Goal: Transaction & Acquisition: Obtain resource

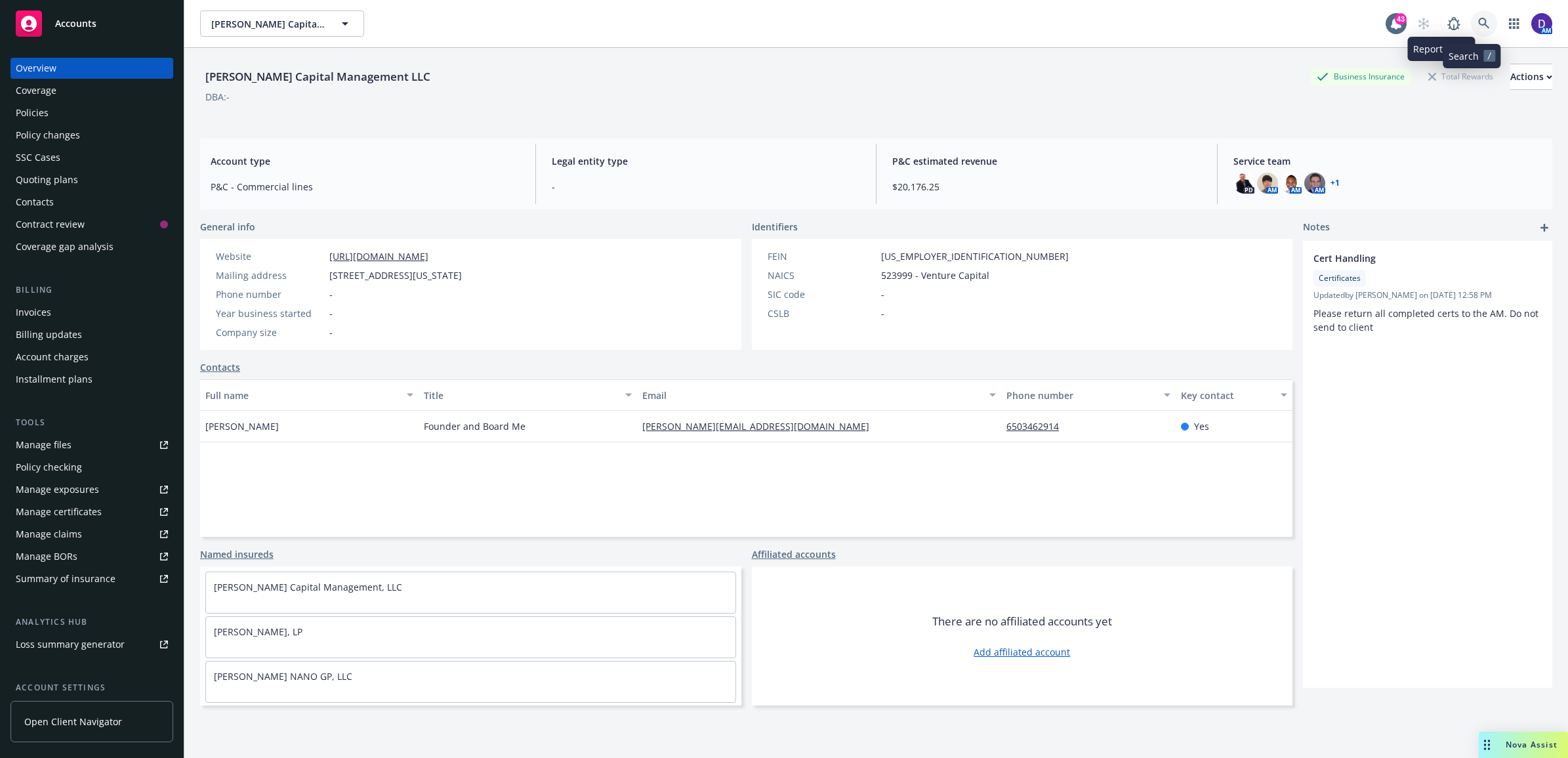
click at [1471, 21] on link at bounding box center [1483, 23] width 26 height 26
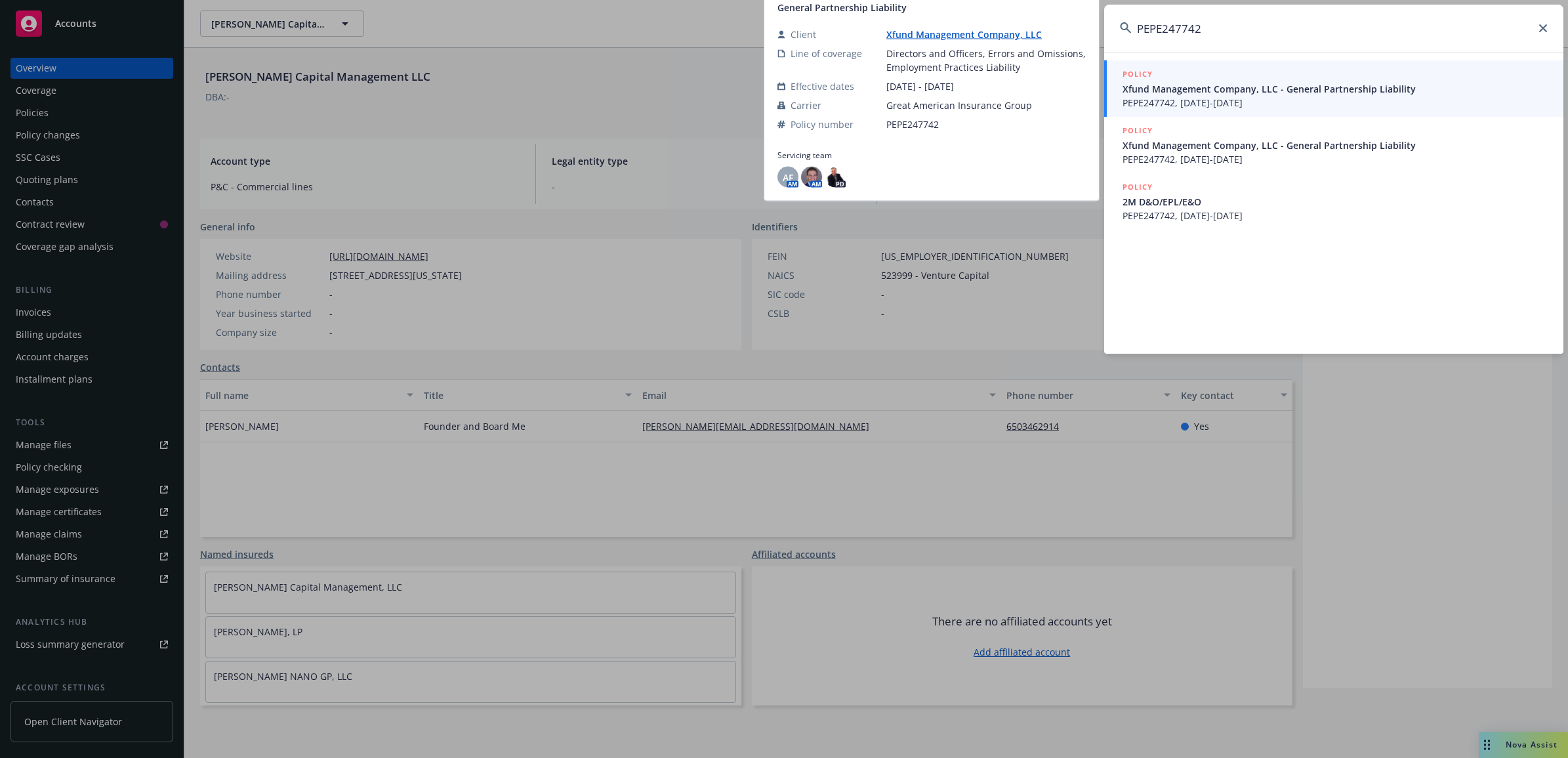
type input "PEPE247742"
click at [1198, 106] on span "PEPE247742, 06/23/2024-06/23/2025" at bounding box center [1334, 102] width 425 height 13
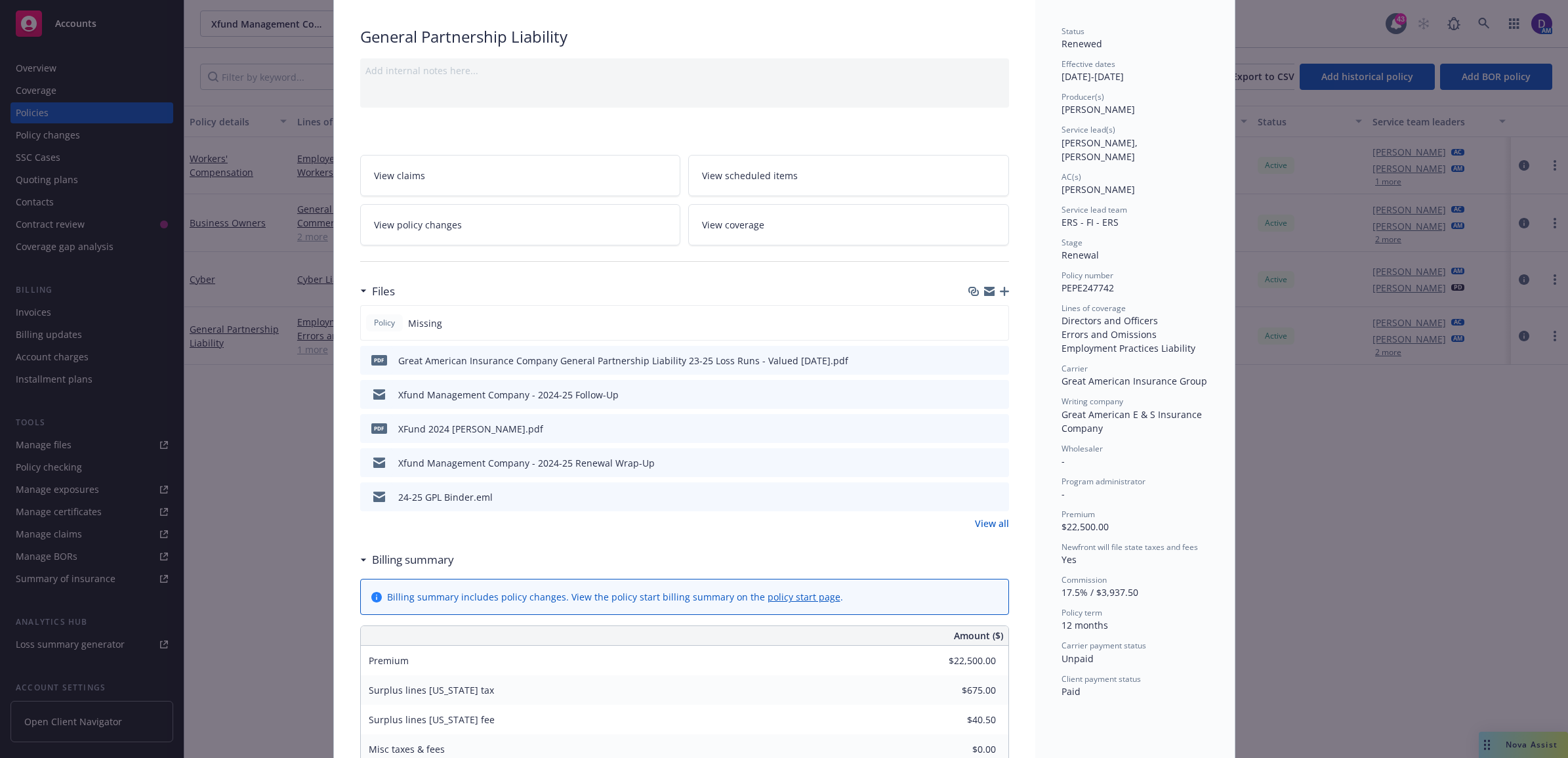
scroll to position [164, 0]
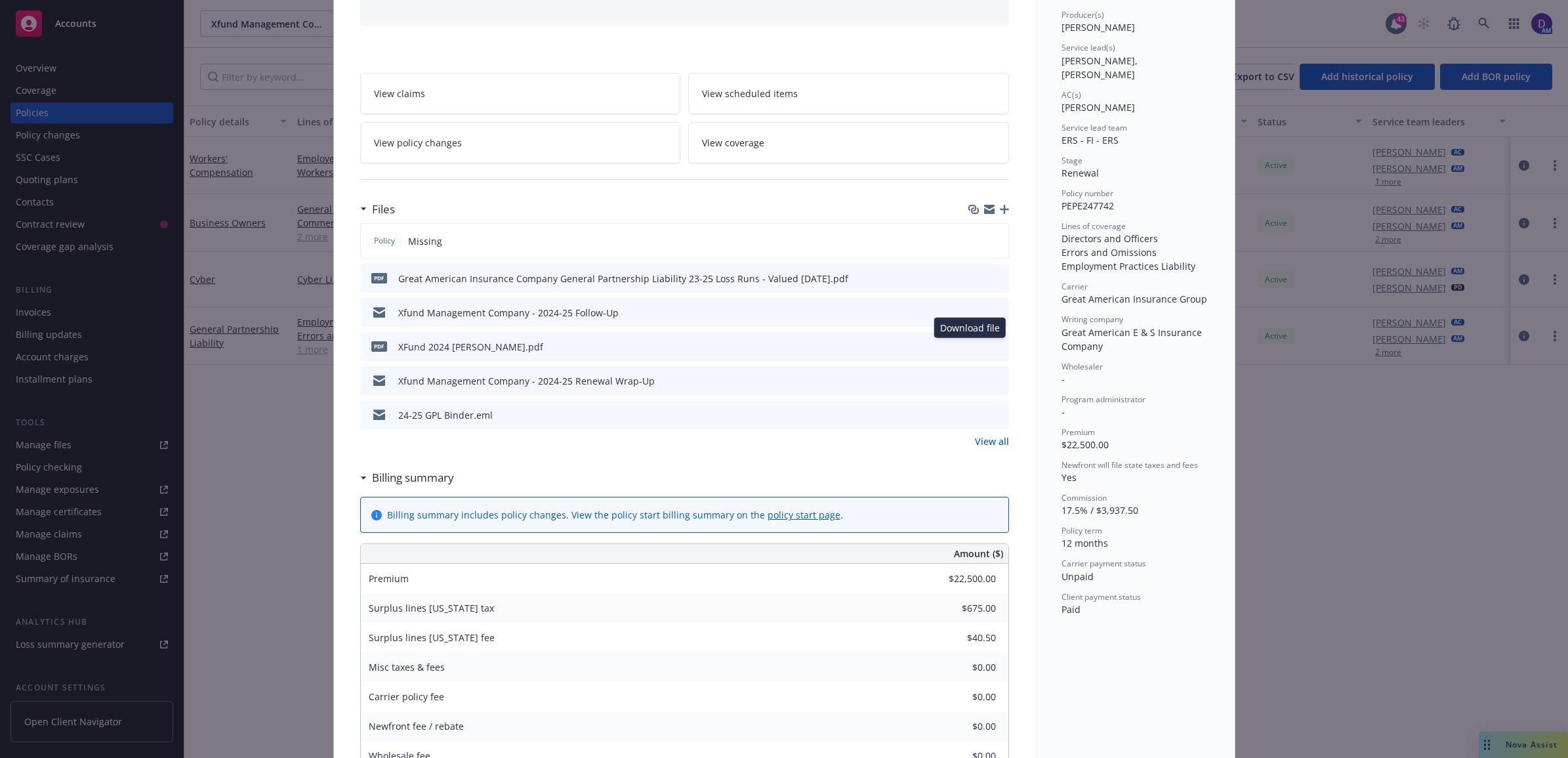
drag, startPoint x: 963, startPoint y: 349, endPoint x: 952, endPoint y: 354, distance: 12.1
click at [970, 349] on icon "download file" at bounding box center [975, 345] width 11 height 11
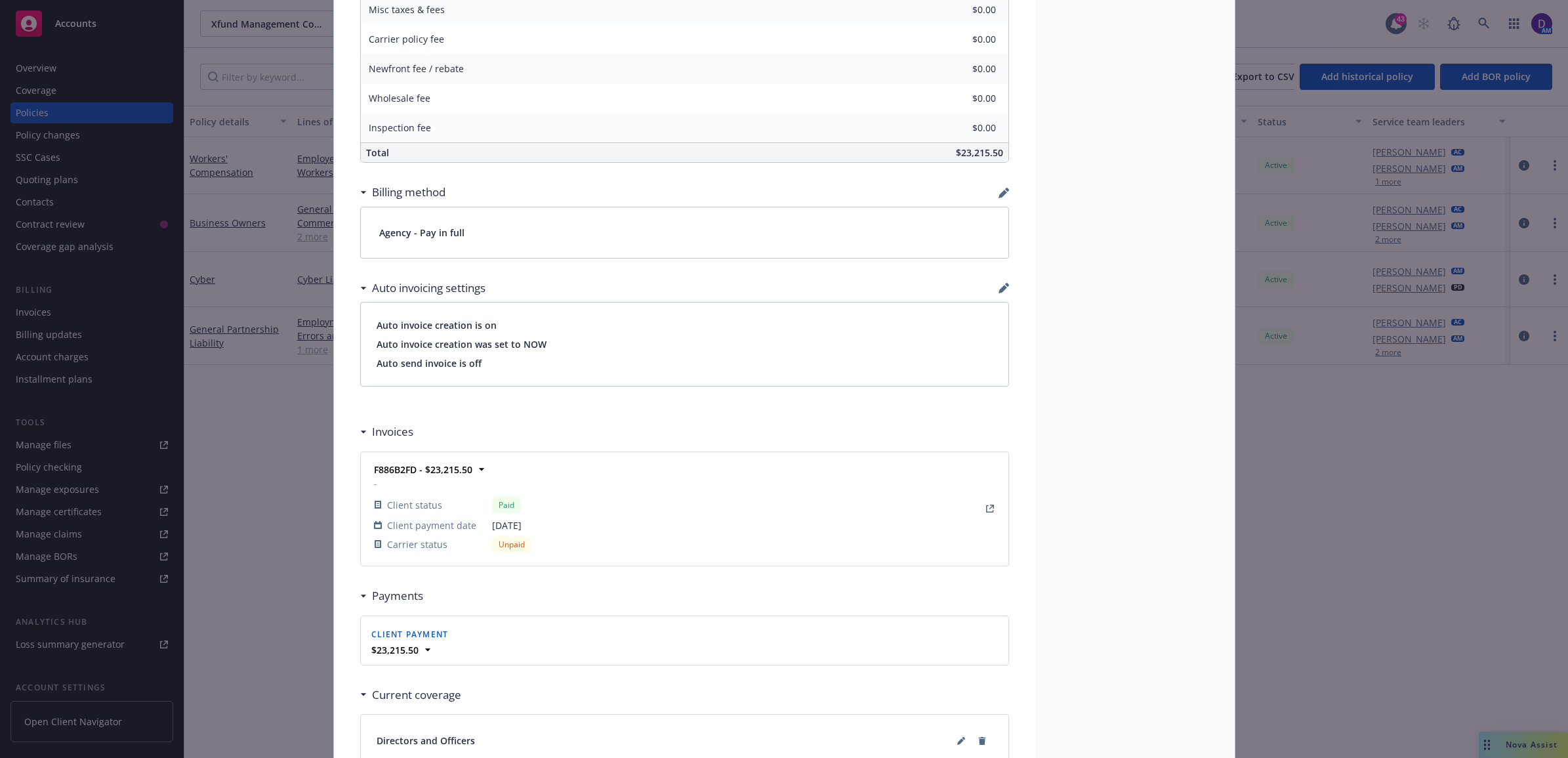
scroll to position [983, 0]
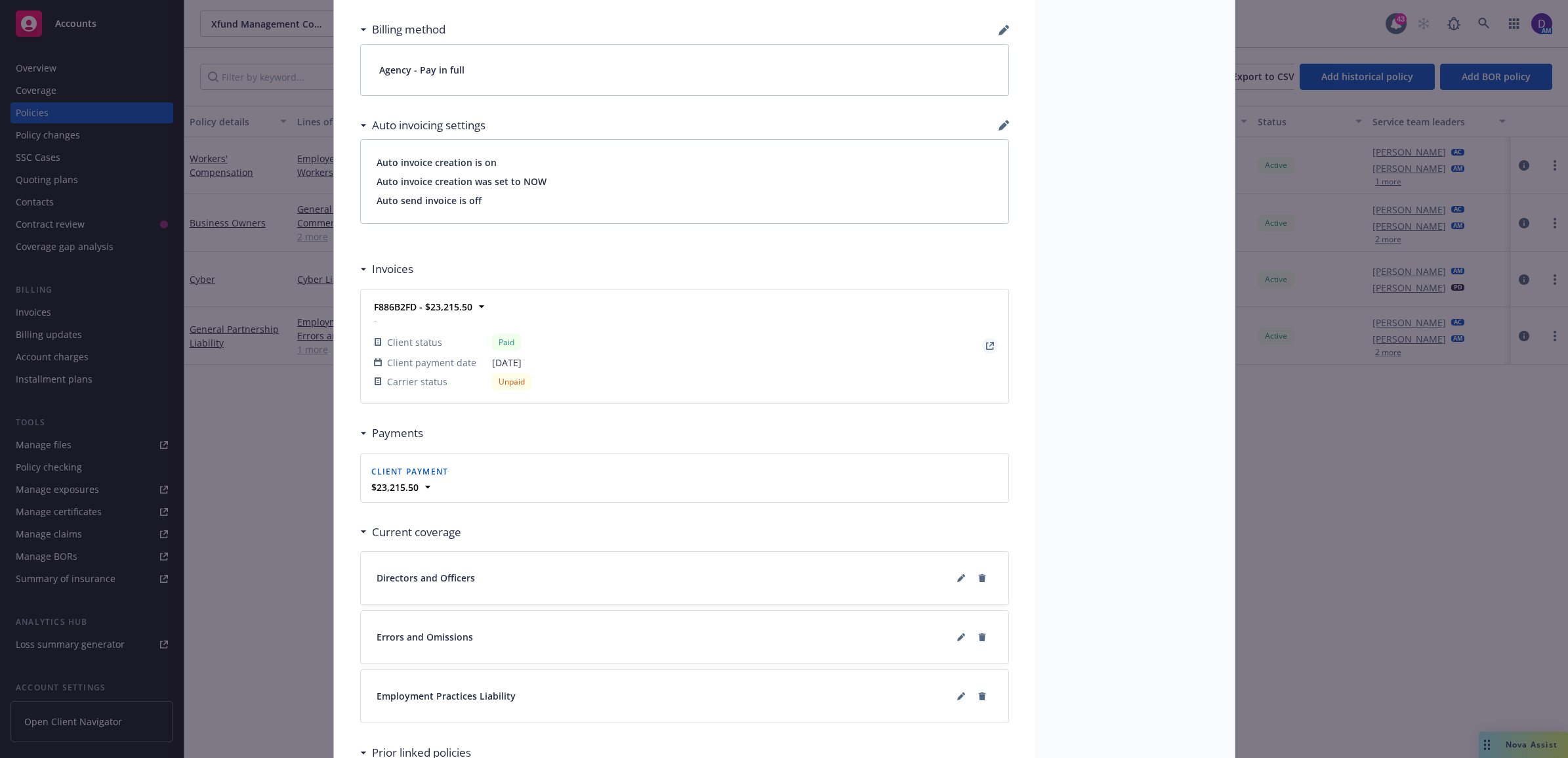
click at [986, 347] on icon "View Invoice" at bounding box center [990, 346] width 8 height 8
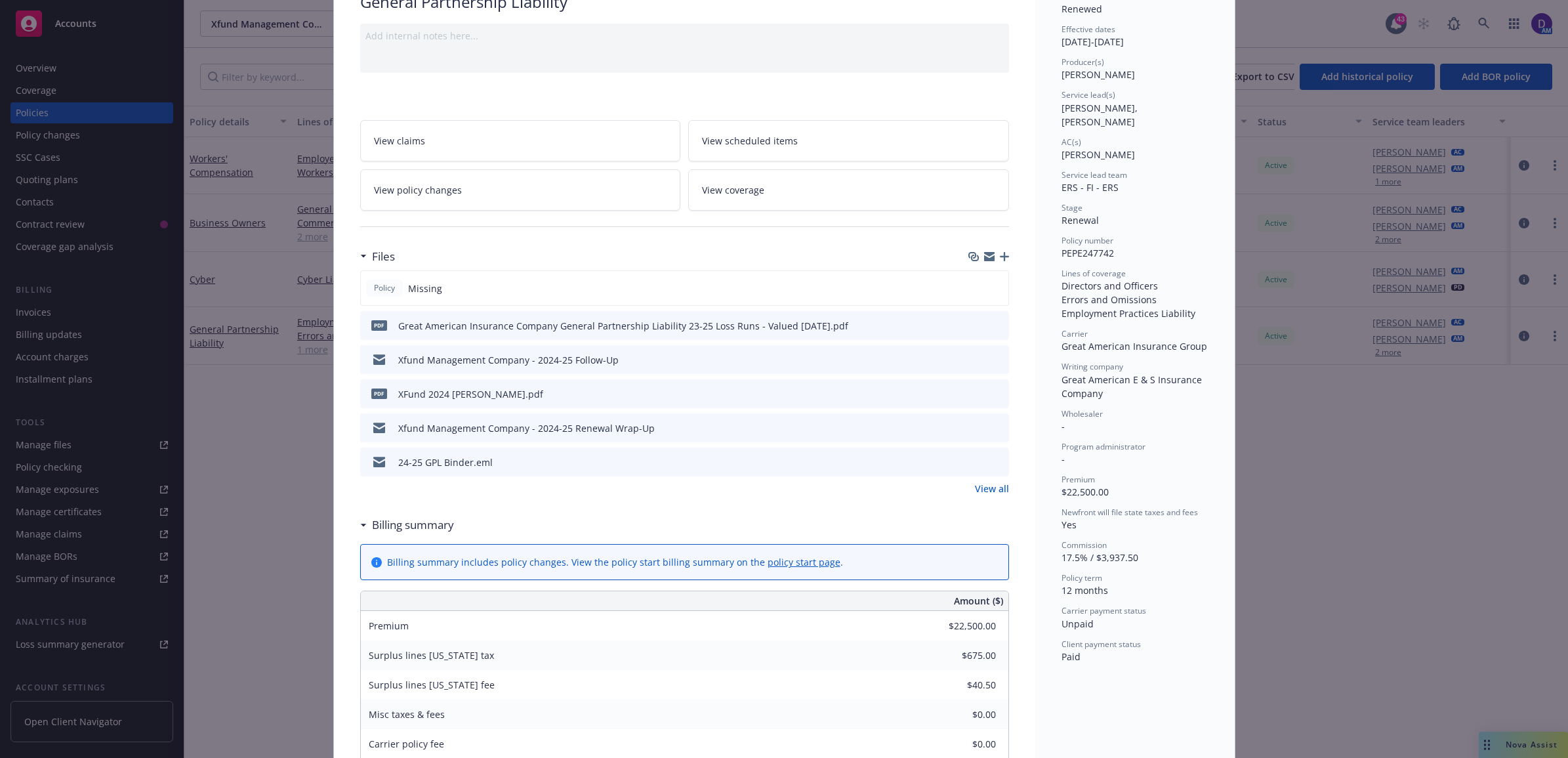
scroll to position [0, 0]
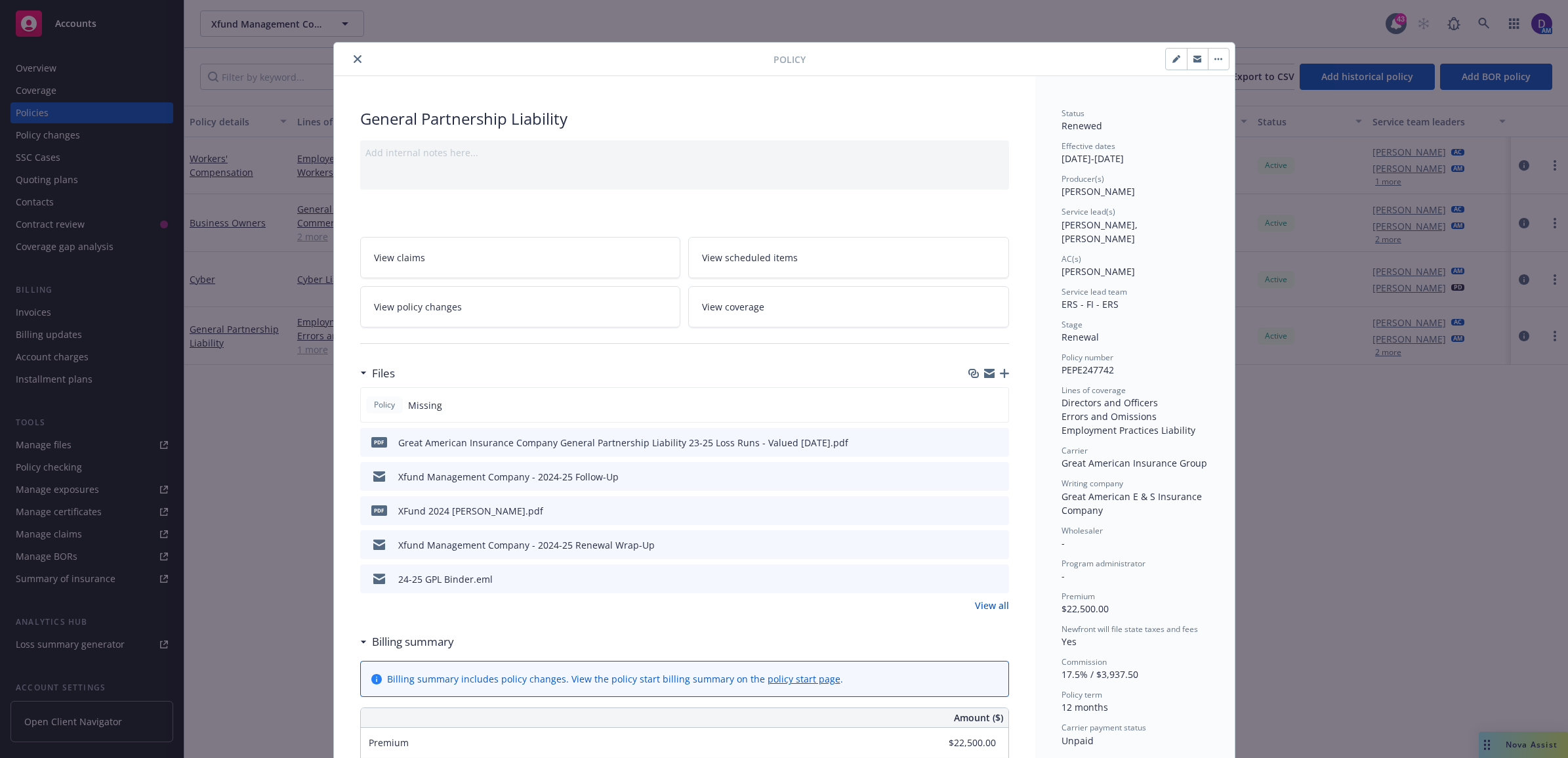
click at [353, 61] on icon "close" at bounding box center [357, 59] width 8 height 8
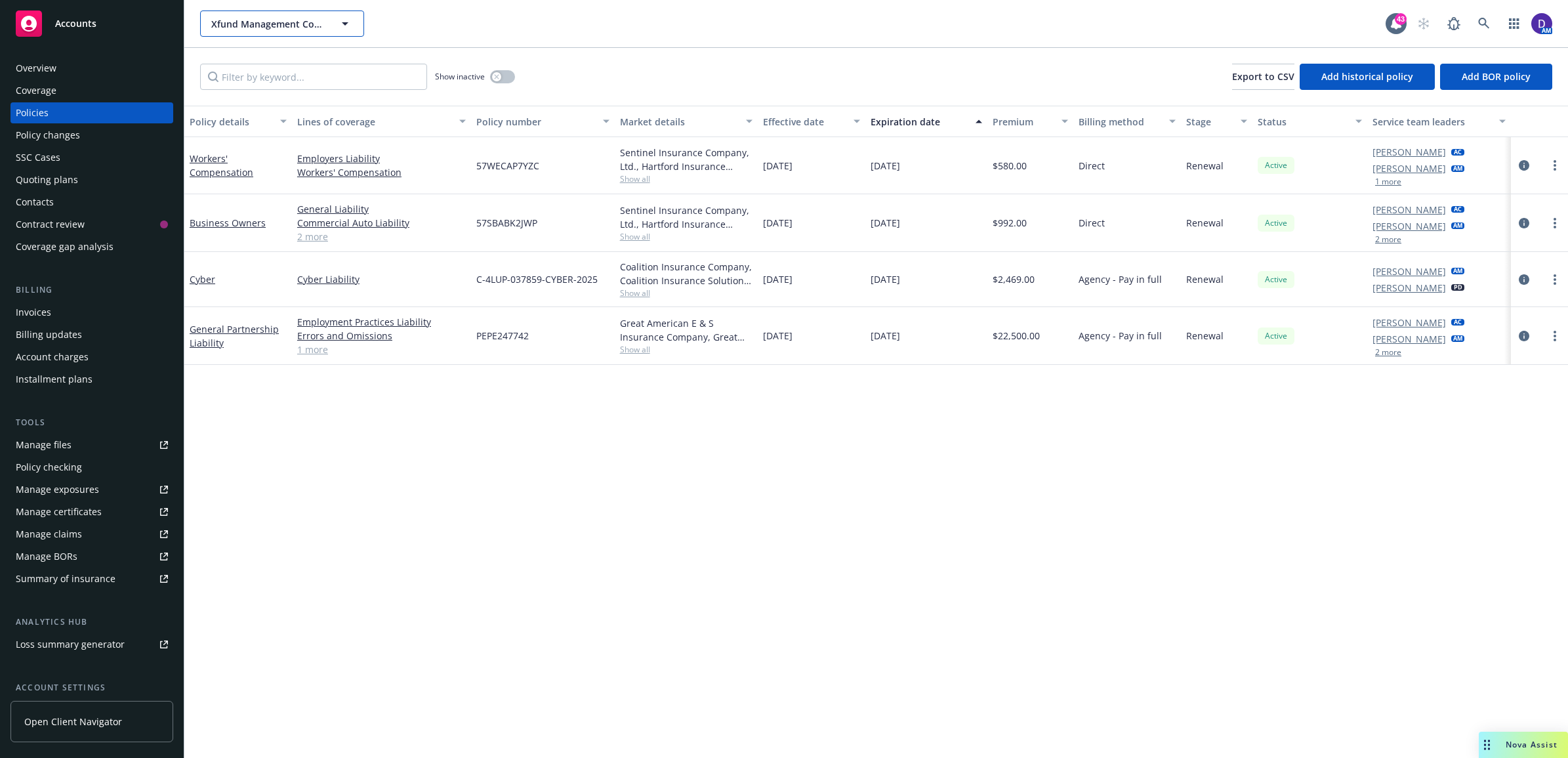
click at [343, 27] on icon "button" at bounding box center [345, 23] width 15 height 15
drag, startPoint x: 630, startPoint y: 391, endPoint x: 635, endPoint y: 425, distance: 34.4
click at [635, 425] on div "Policy details Lines of coverage Policy number Market details Effective date Ex…" at bounding box center [875, 431] width 1383 height 652
click at [76, 67] on div "Overview" at bounding box center [91, 68] width 152 height 21
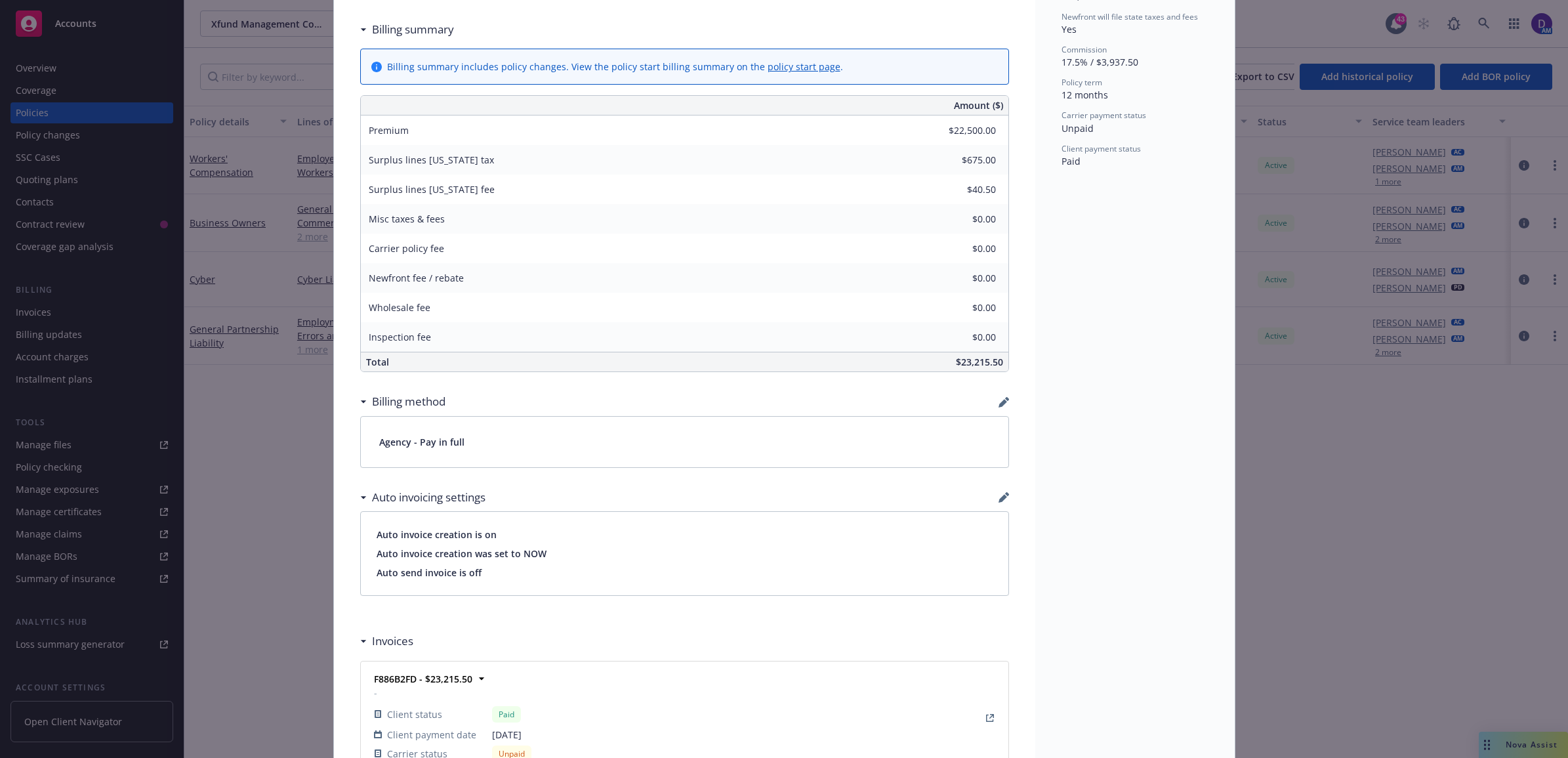
scroll to position [777, 0]
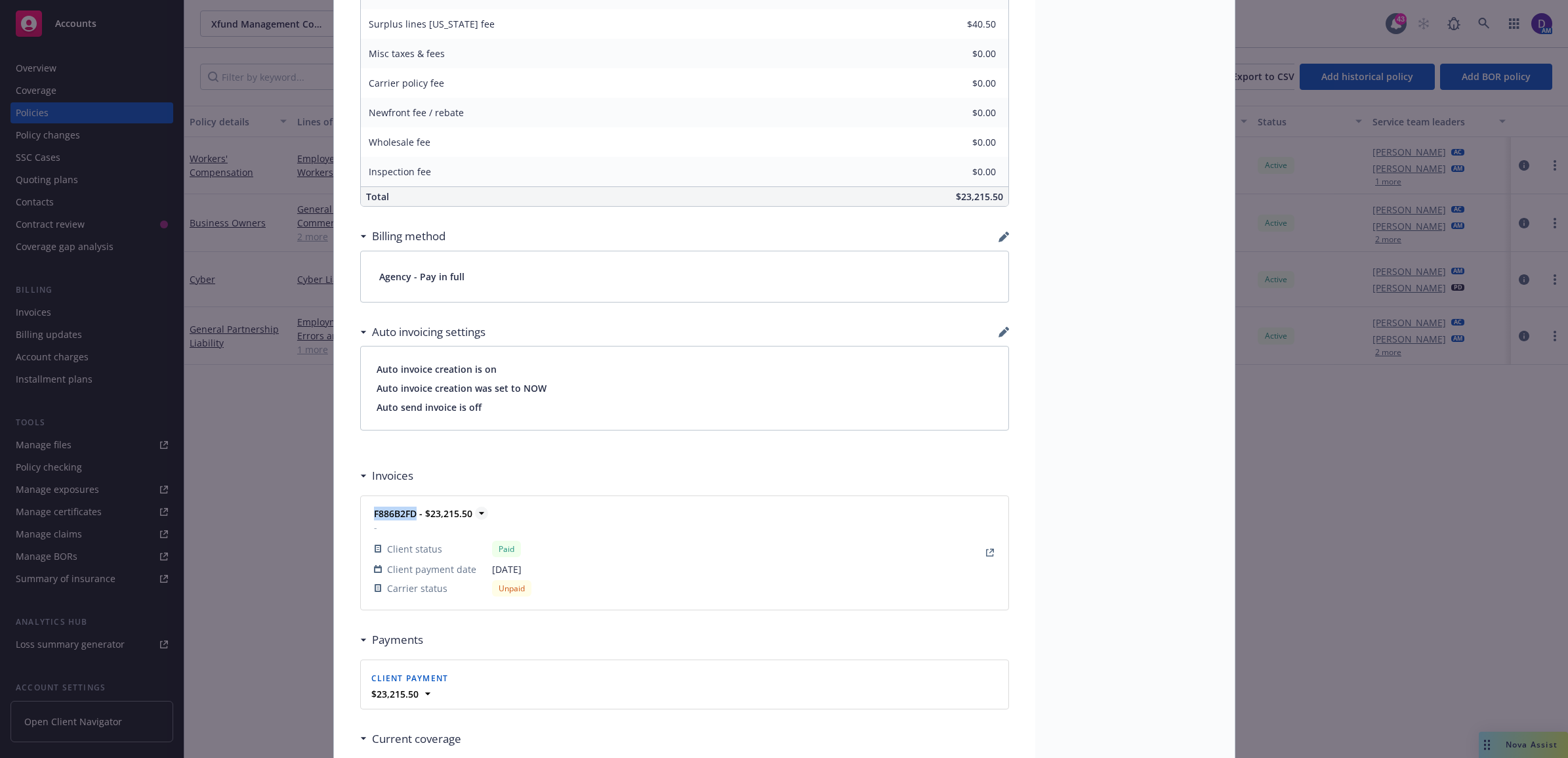
drag, startPoint x: 410, startPoint y: 519, endPoint x: 368, endPoint y: 519, distance: 42.0
click at [374, 519] on strong "F886B2FD - $23,215.50" at bounding box center [423, 512] width 98 height 13
copy strong "F886B2FD"
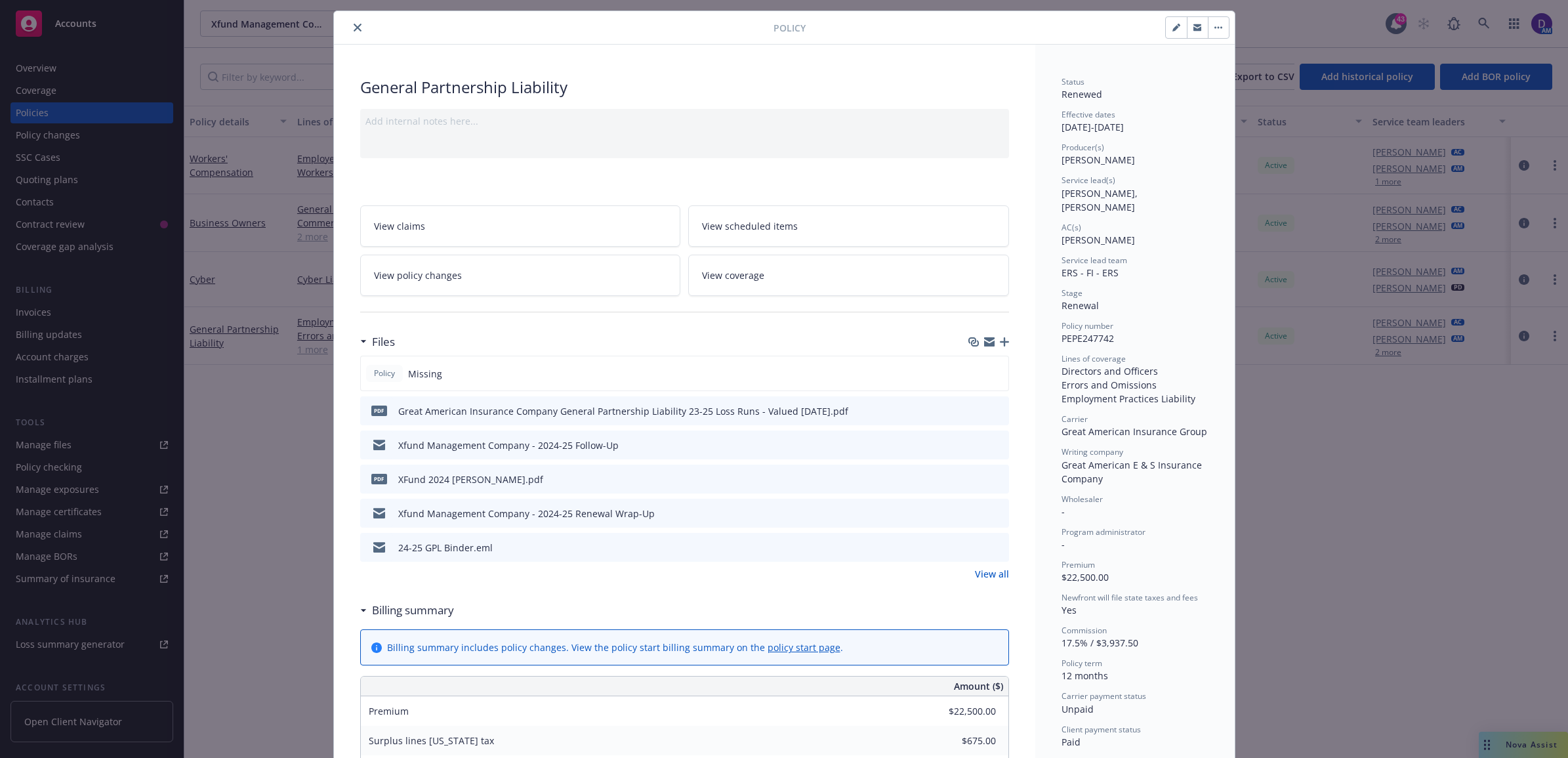
scroll to position [0, 0]
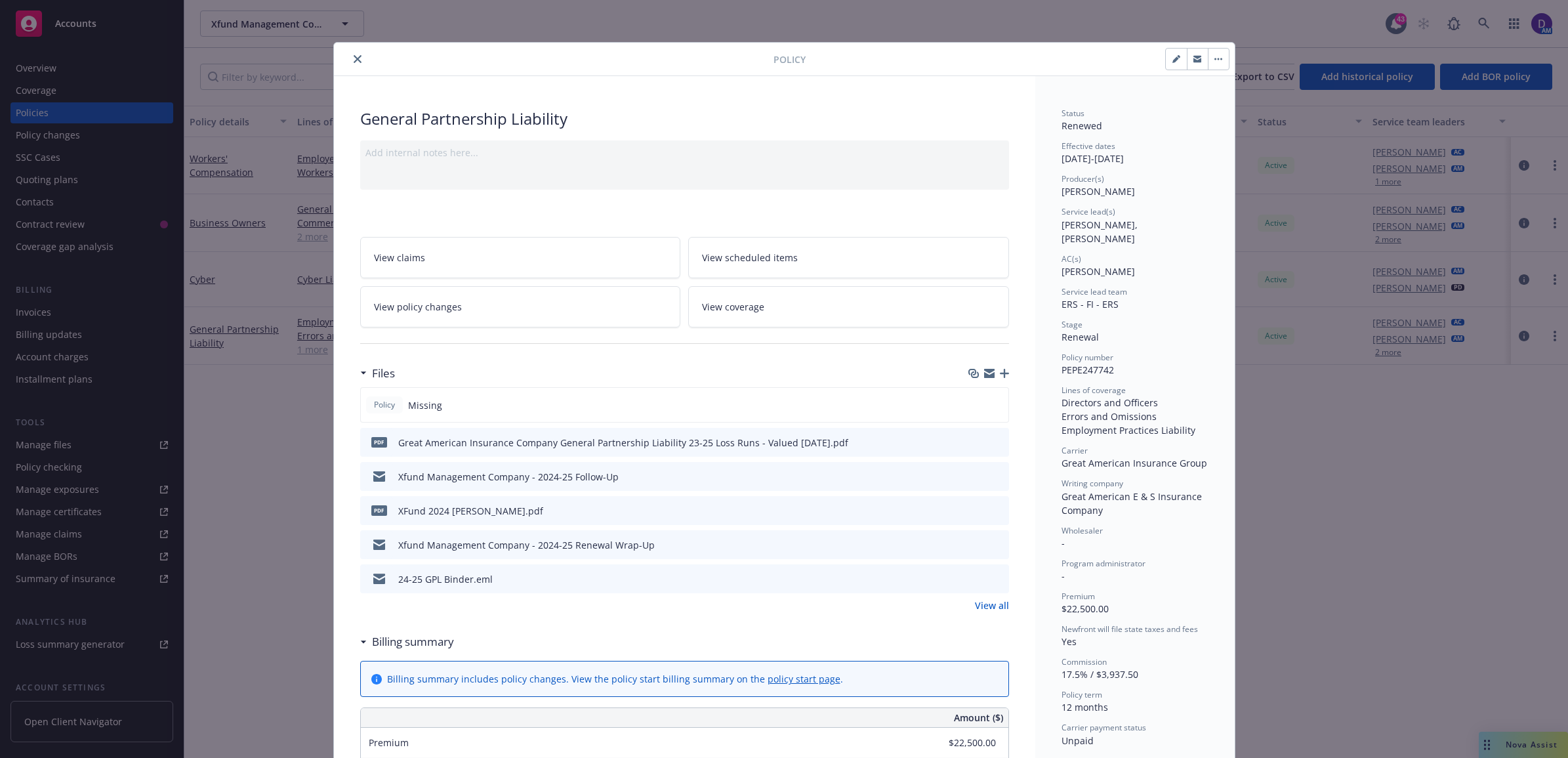
click at [52, 58] on div "Policy General Partnership Liability Add internal notes here... View claims Vie…" at bounding box center [784, 379] width 1568 height 758
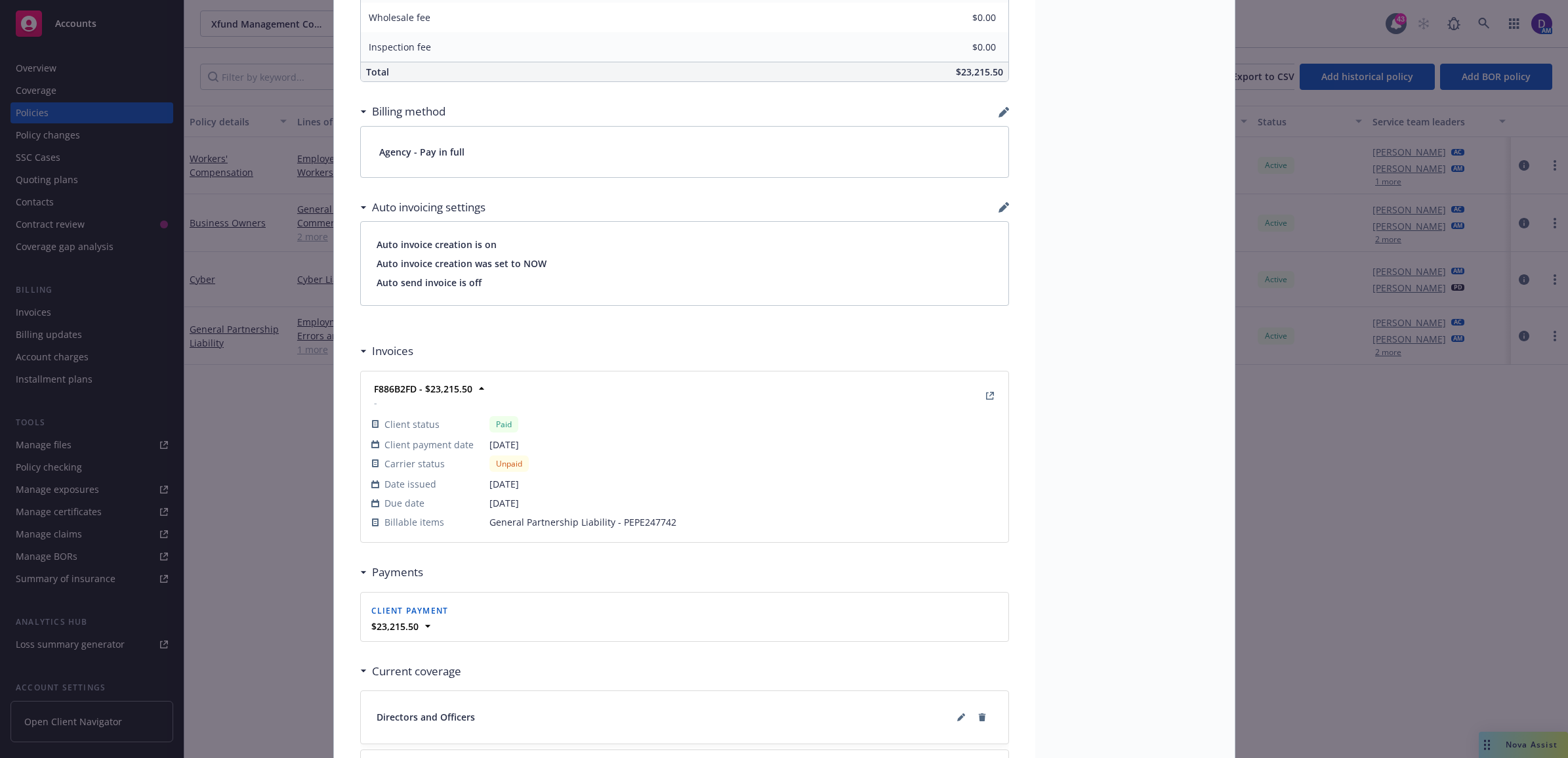
scroll to position [1066, 0]
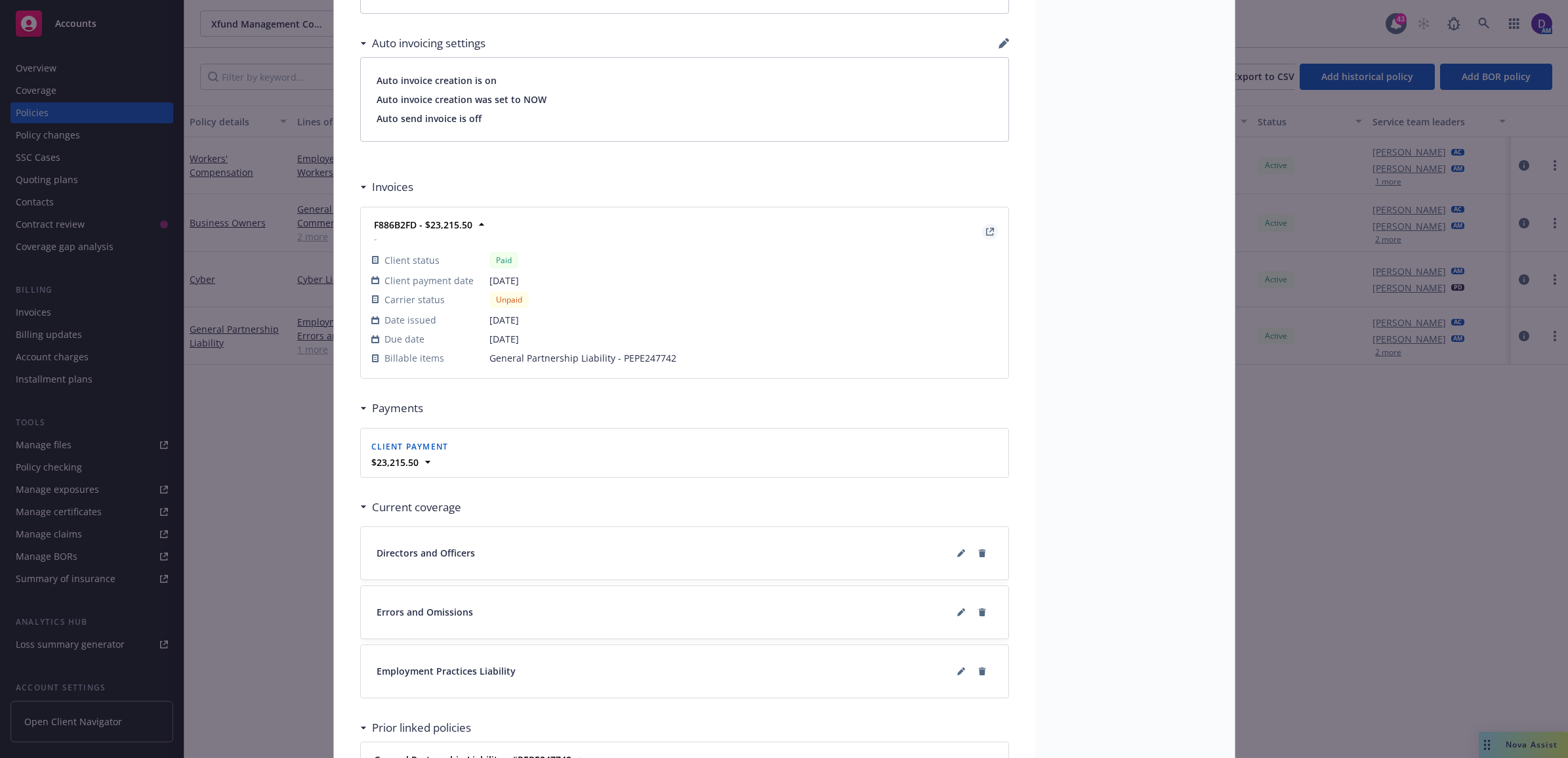
click at [986, 233] on icon "View Invoice" at bounding box center [990, 231] width 8 height 8
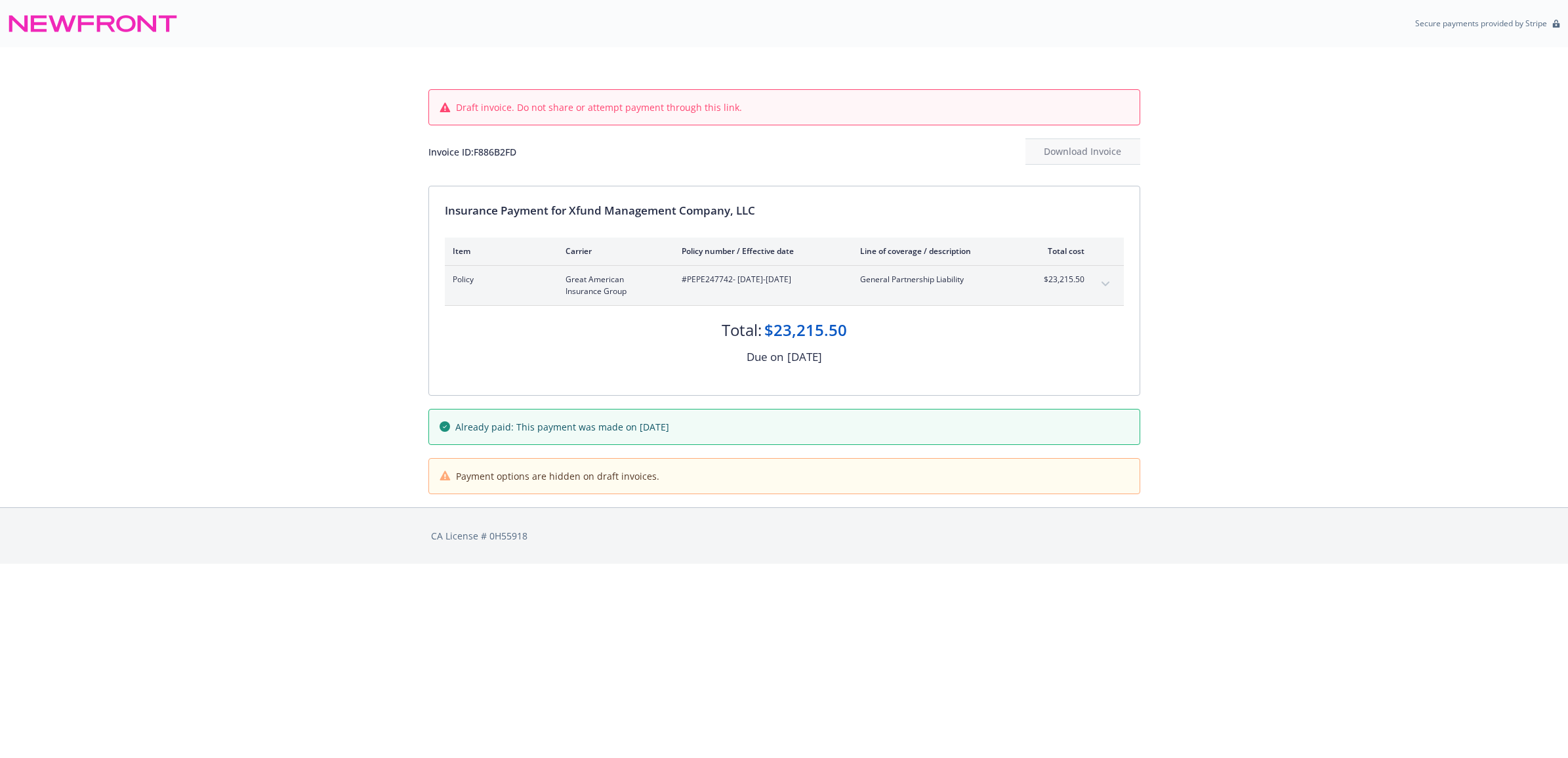
click at [1100, 277] on button "expand content" at bounding box center [1106, 284] width 21 height 21
drag, startPoint x: 525, startPoint y: 162, endPoint x: 472, endPoint y: 163, distance: 53.0
click at [472, 163] on div "Invoice ID: F886B2FD Download Invoice" at bounding box center [784, 151] width 712 height 26
copy div "F886B2FD"
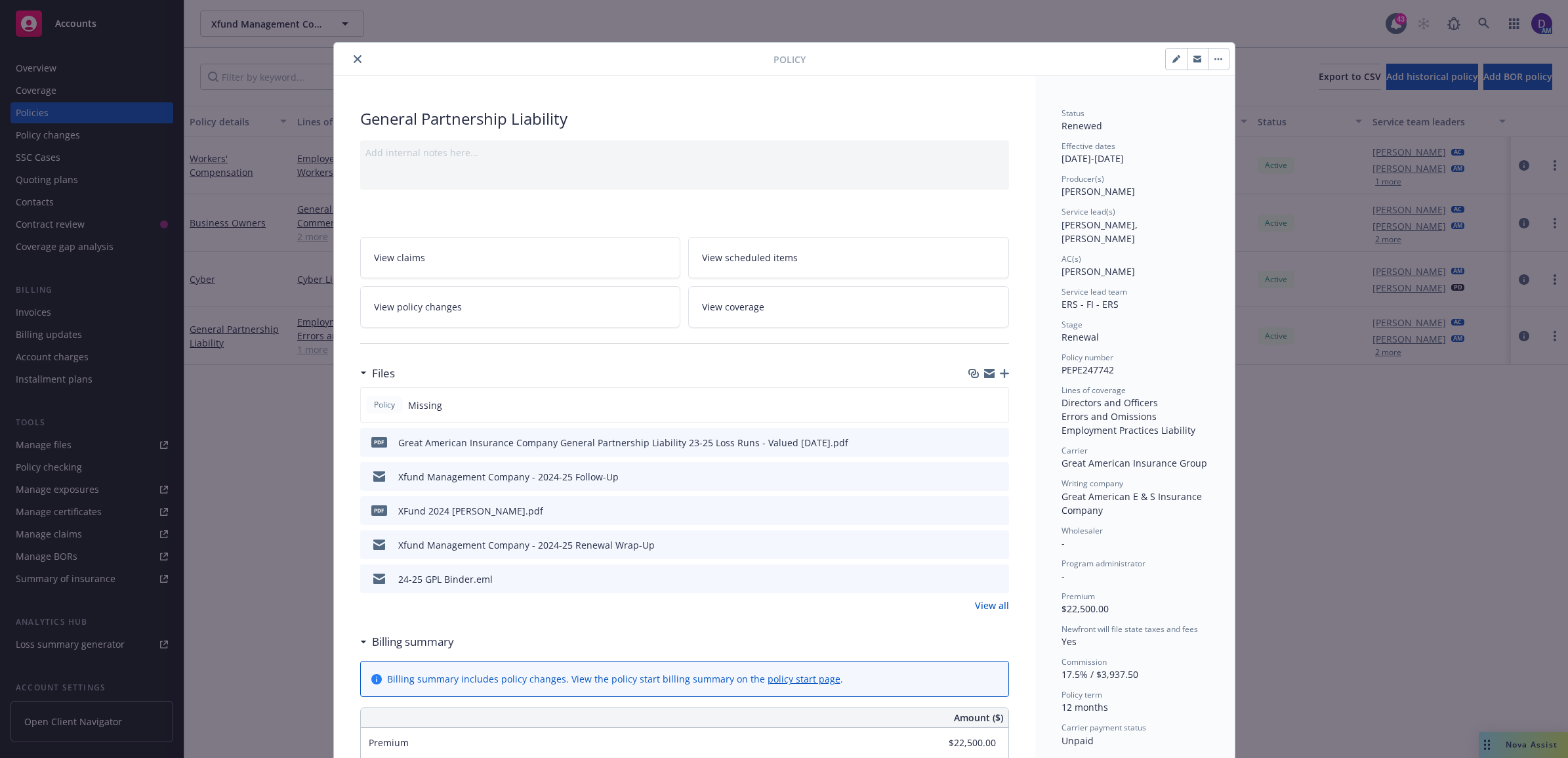
click at [353, 57] on icon "close" at bounding box center [357, 59] width 8 height 8
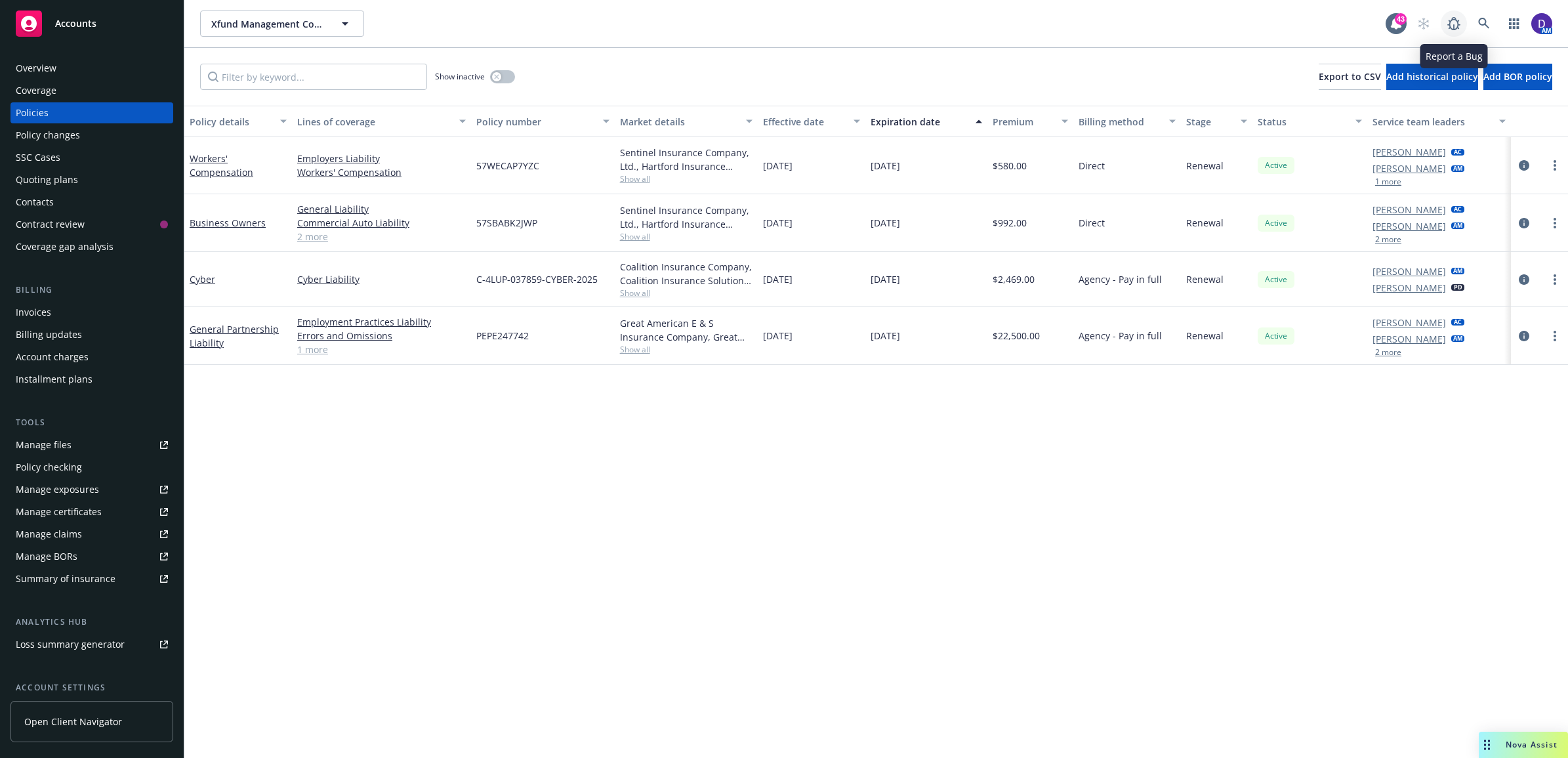
click at [1465, 30] on span at bounding box center [1452, 23] width 26 height 26
click at [1489, 17] on link at bounding box center [1483, 23] width 26 height 26
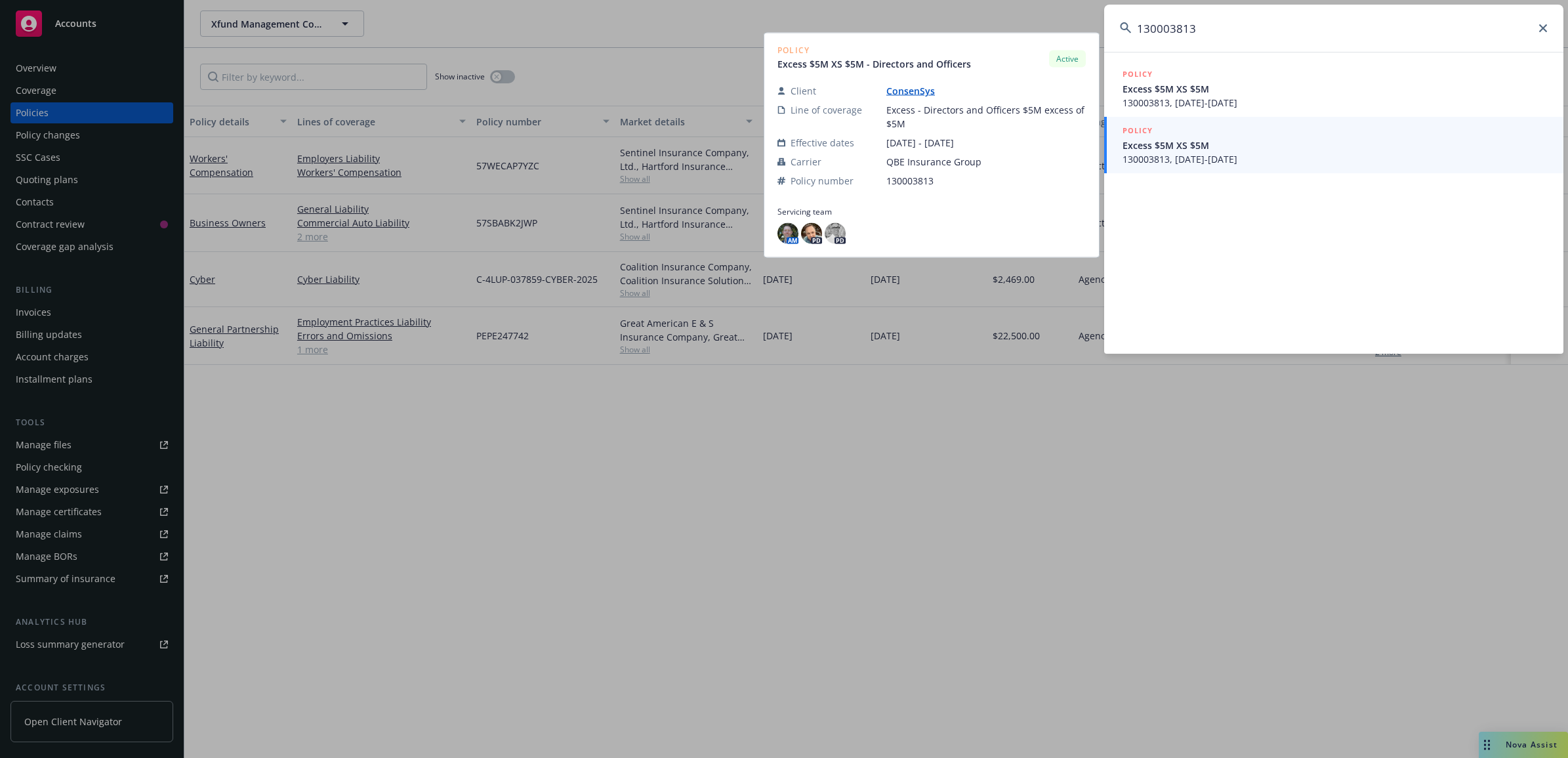
type input "130003813"
click at [1253, 151] on span "Excess $5M XS $5M" at bounding box center [1334, 145] width 425 height 13
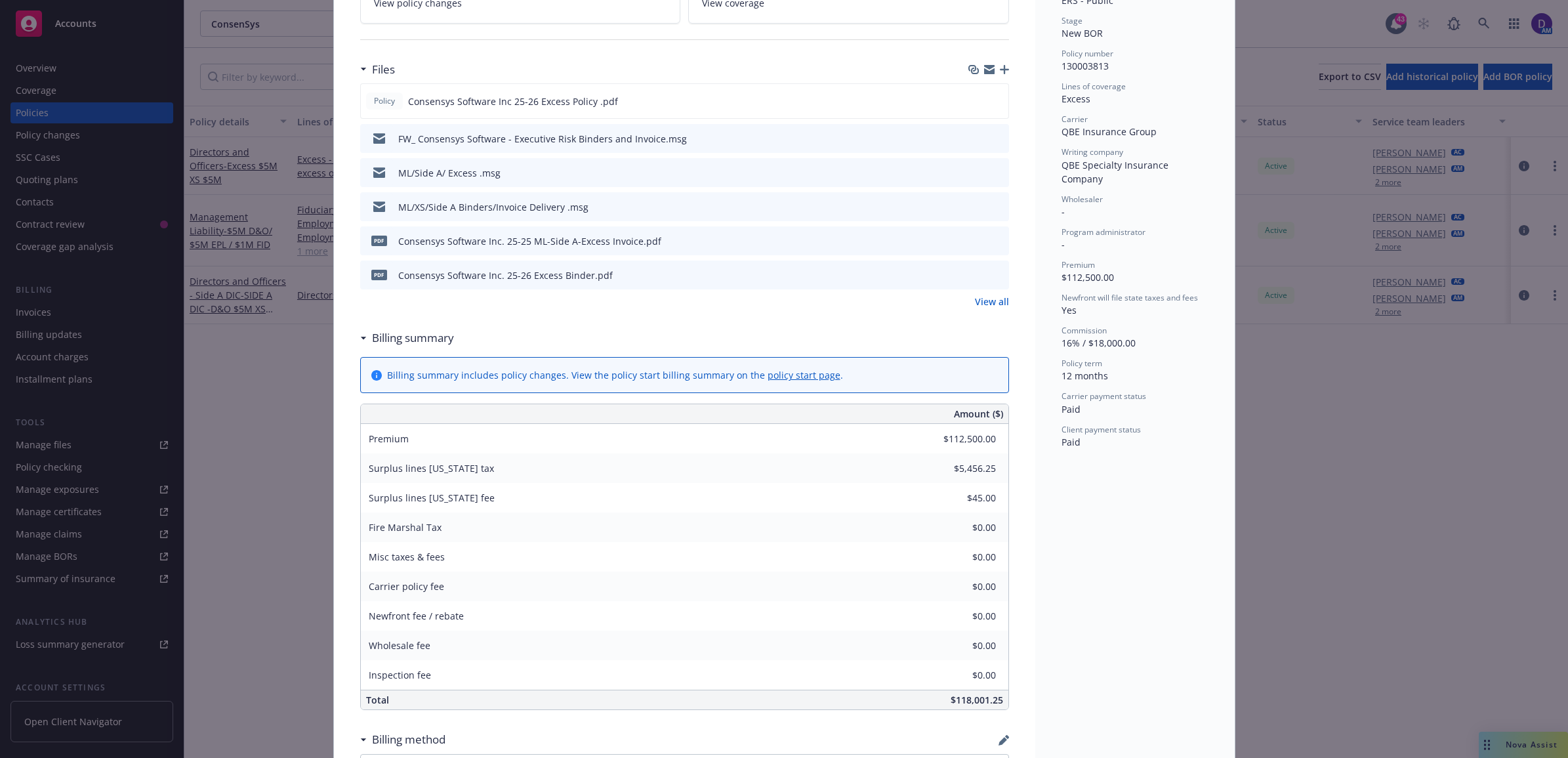
scroll to position [327, 0]
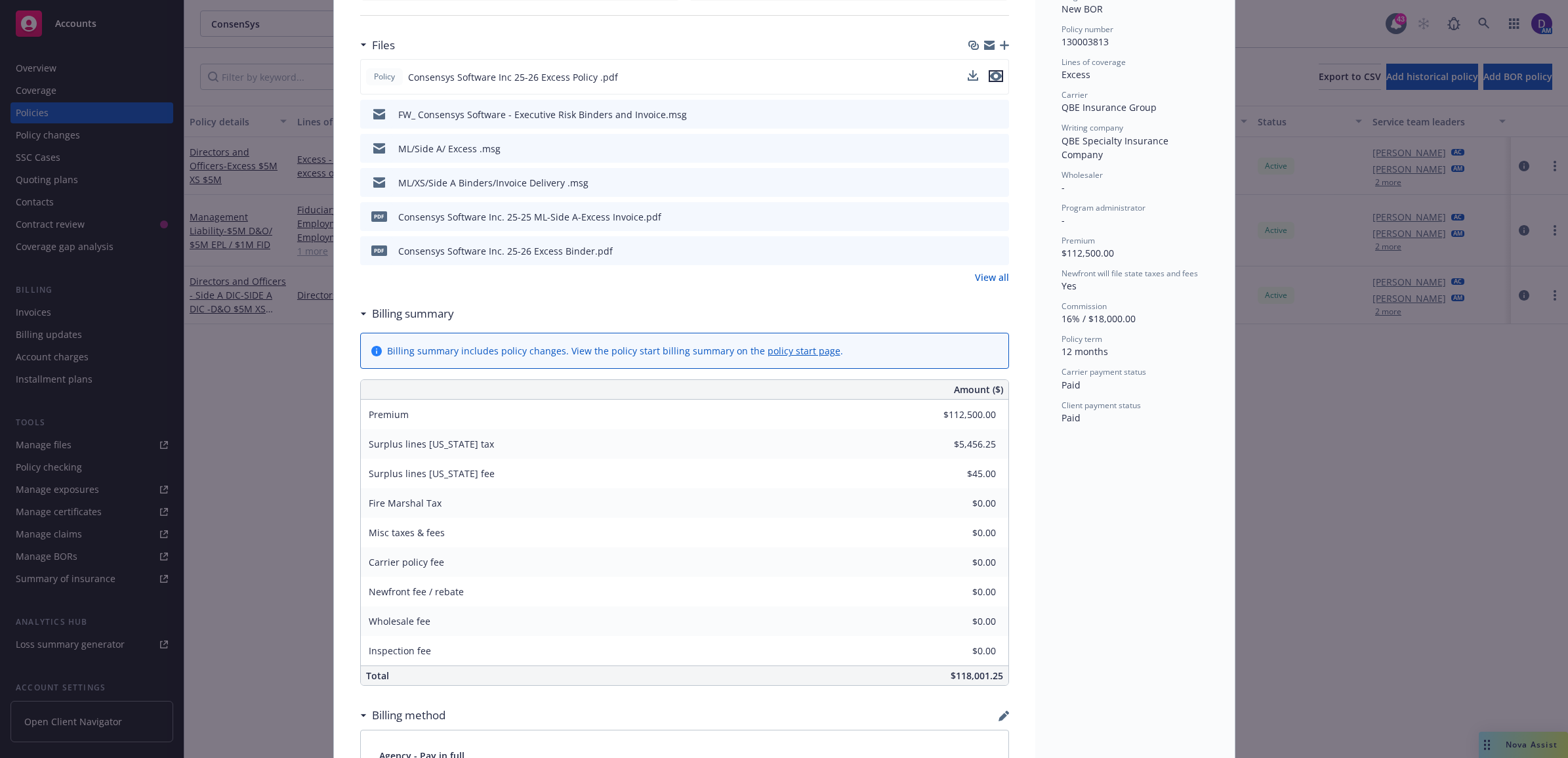
click at [992, 77] on icon "preview file" at bounding box center [996, 76] width 12 height 10
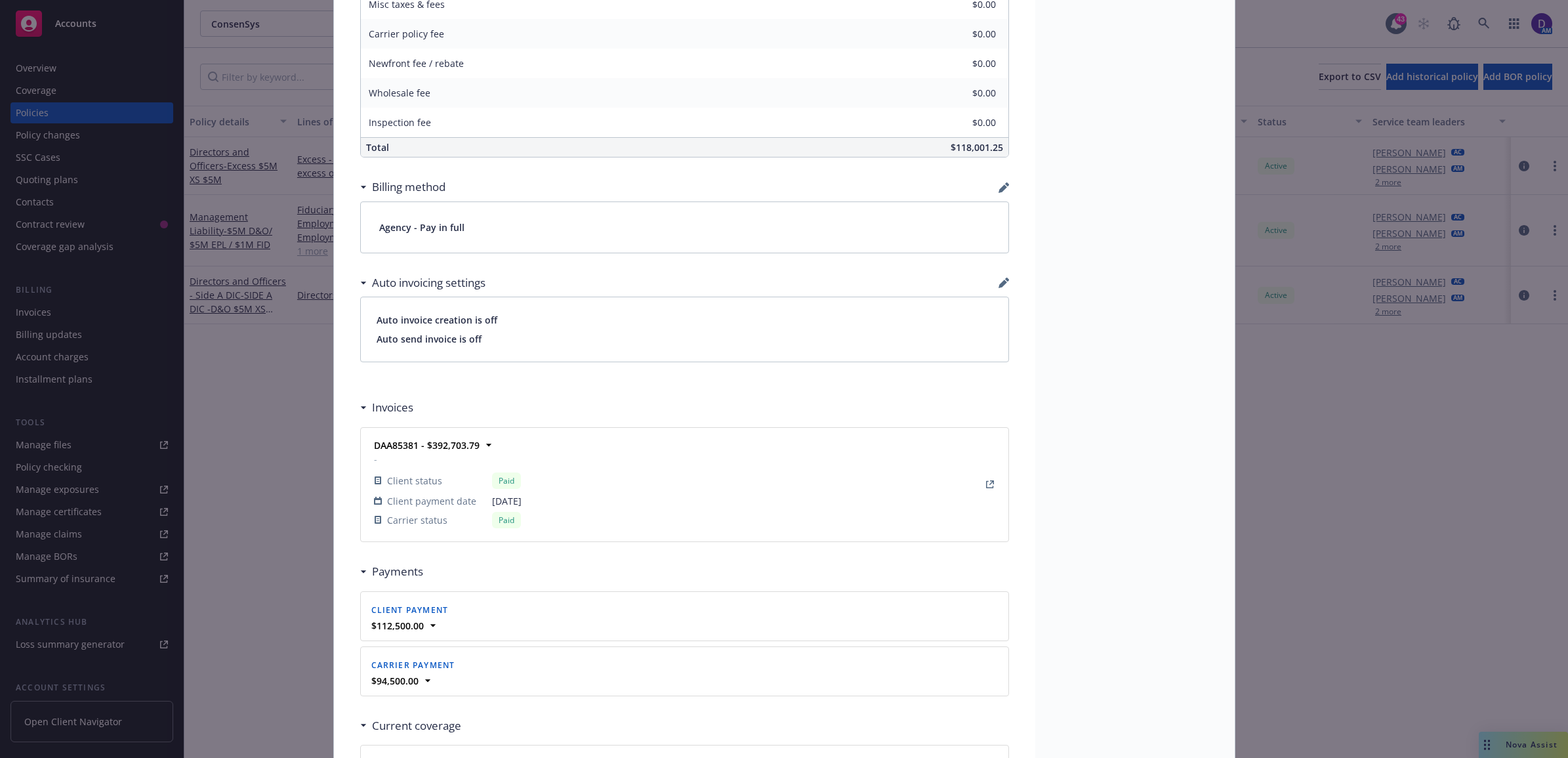
scroll to position [902, 0]
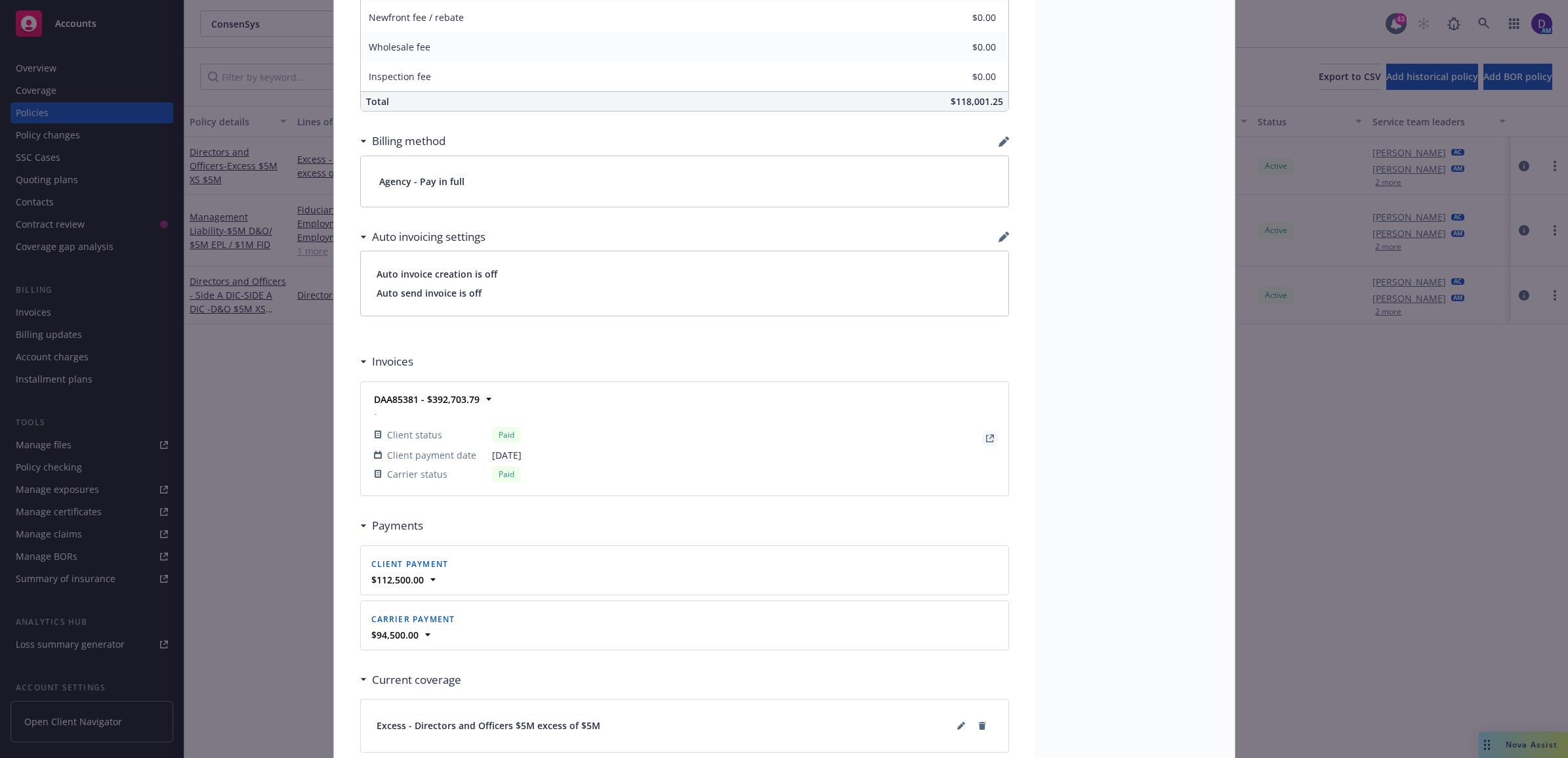
click at [986, 442] on icon "View Invoice" at bounding box center [989, 437] width 7 height 7
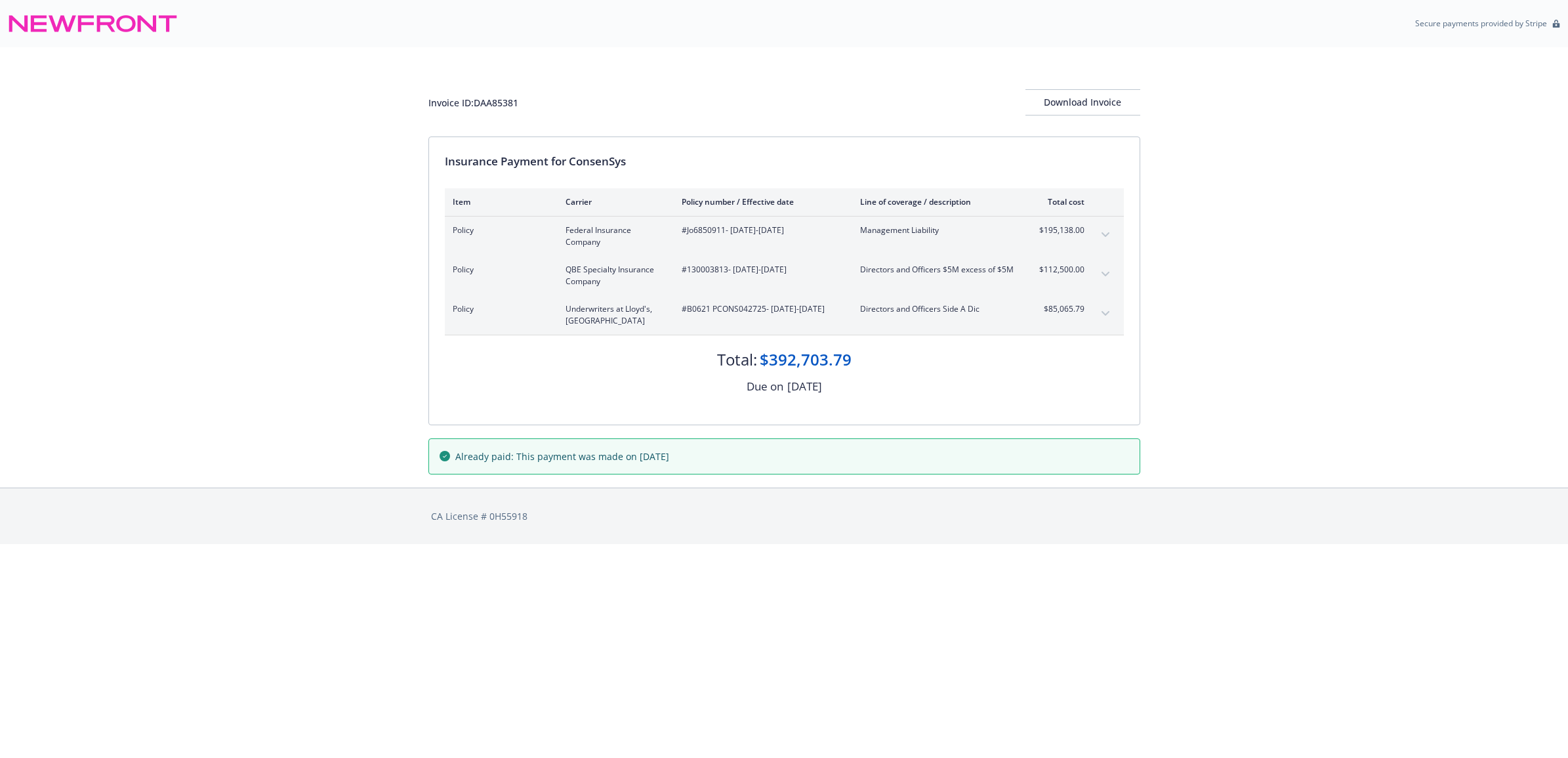
click at [1108, 274] on icon "expand content" at bounding box center [1105, 274] width 8 height 5
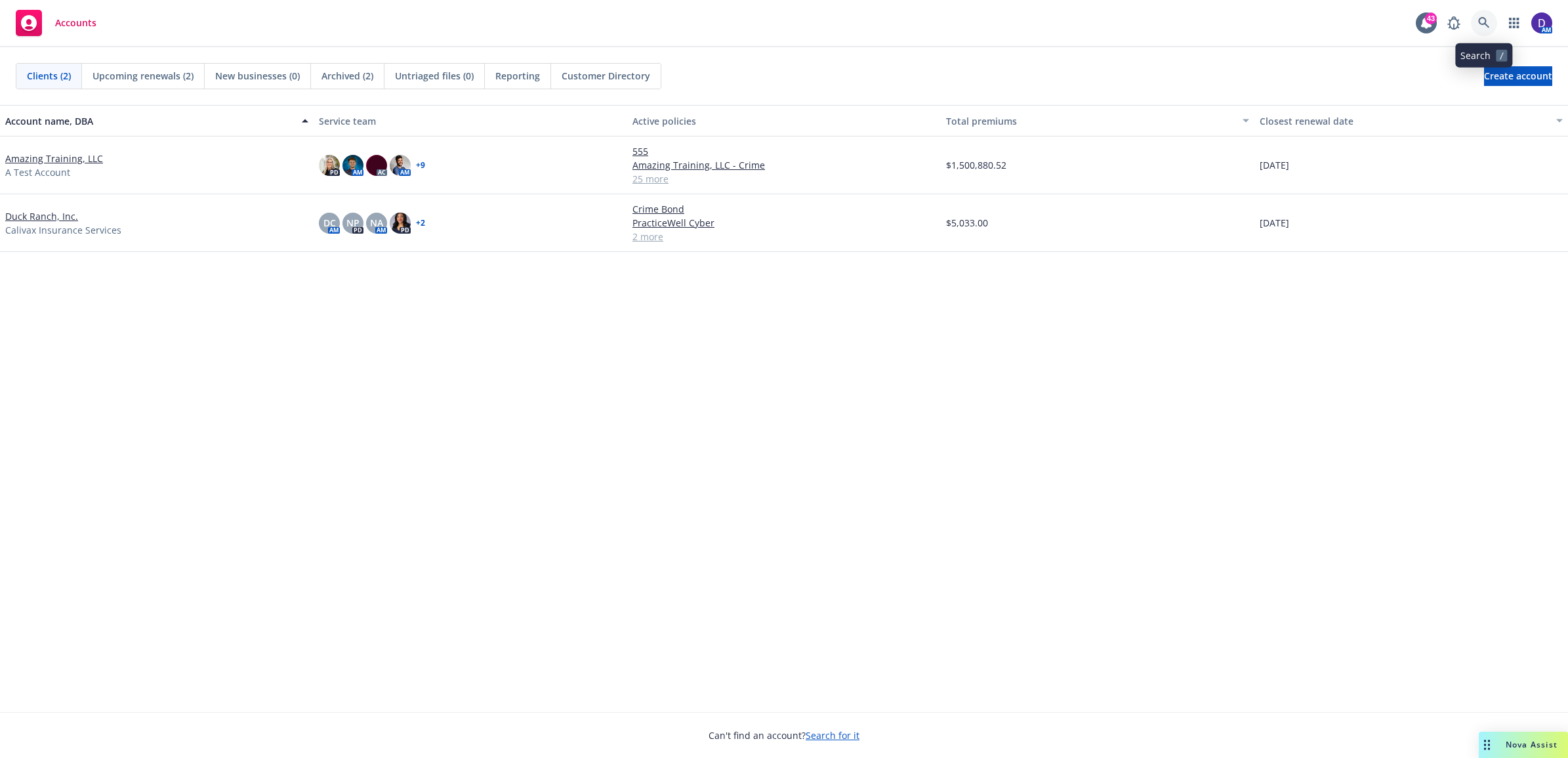
click at [1482, 24] on icon at bounding box center [1483, 23] width 12 height 12
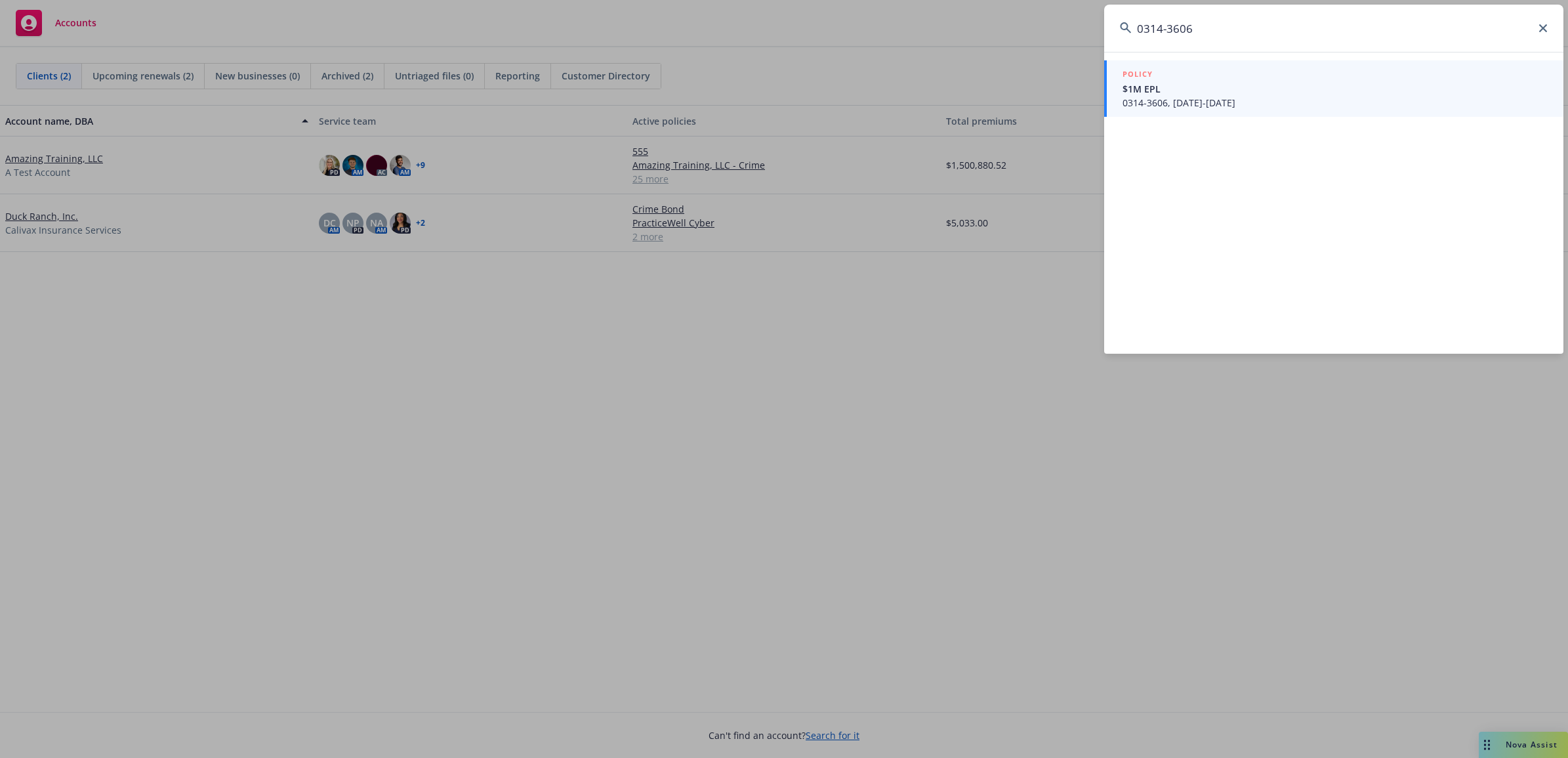
type input "0314-3606"
click at [1246, 91] on span "$1M EPL" at bounding box center [1334, 89] width 425 height 13
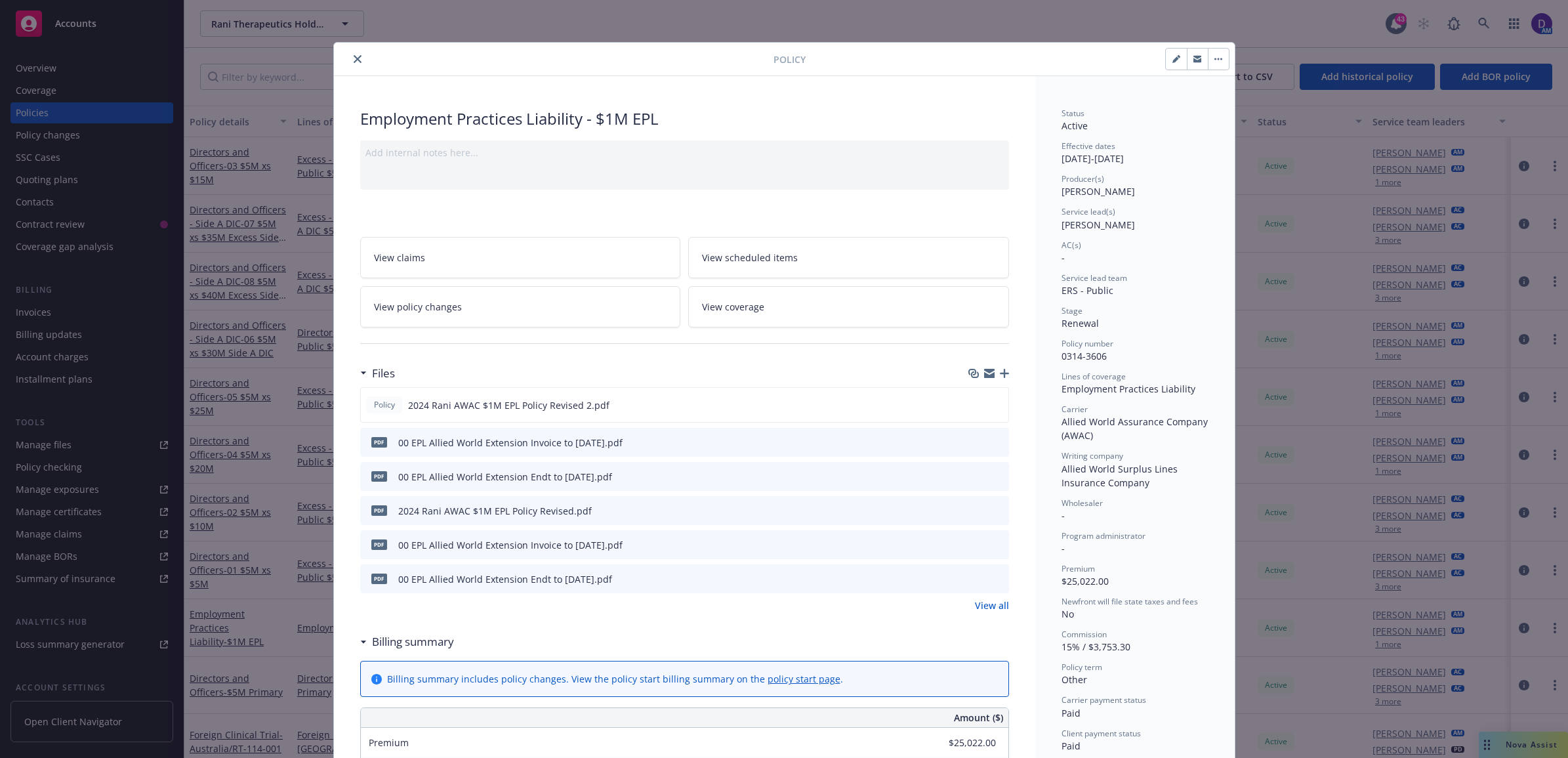
drag, startPoint x: 969, startPoint y: 440, endPoint x: 961, endPoint y: 440, distance: 8.0
click at [970, 440] on icon "download file" at bounding box center [974, 440] width 9 height 8
click at [972, 471] on icon "download file" at bounding box center [975, 475] width 11 height 11
drag, startPoint x: 353, startPoint y: 64, endPoint x: 371, endPoint y: 63, distance: 18.0
click at [354, 65] on button "close" at bounding box center [357, 59] width 15 height 15
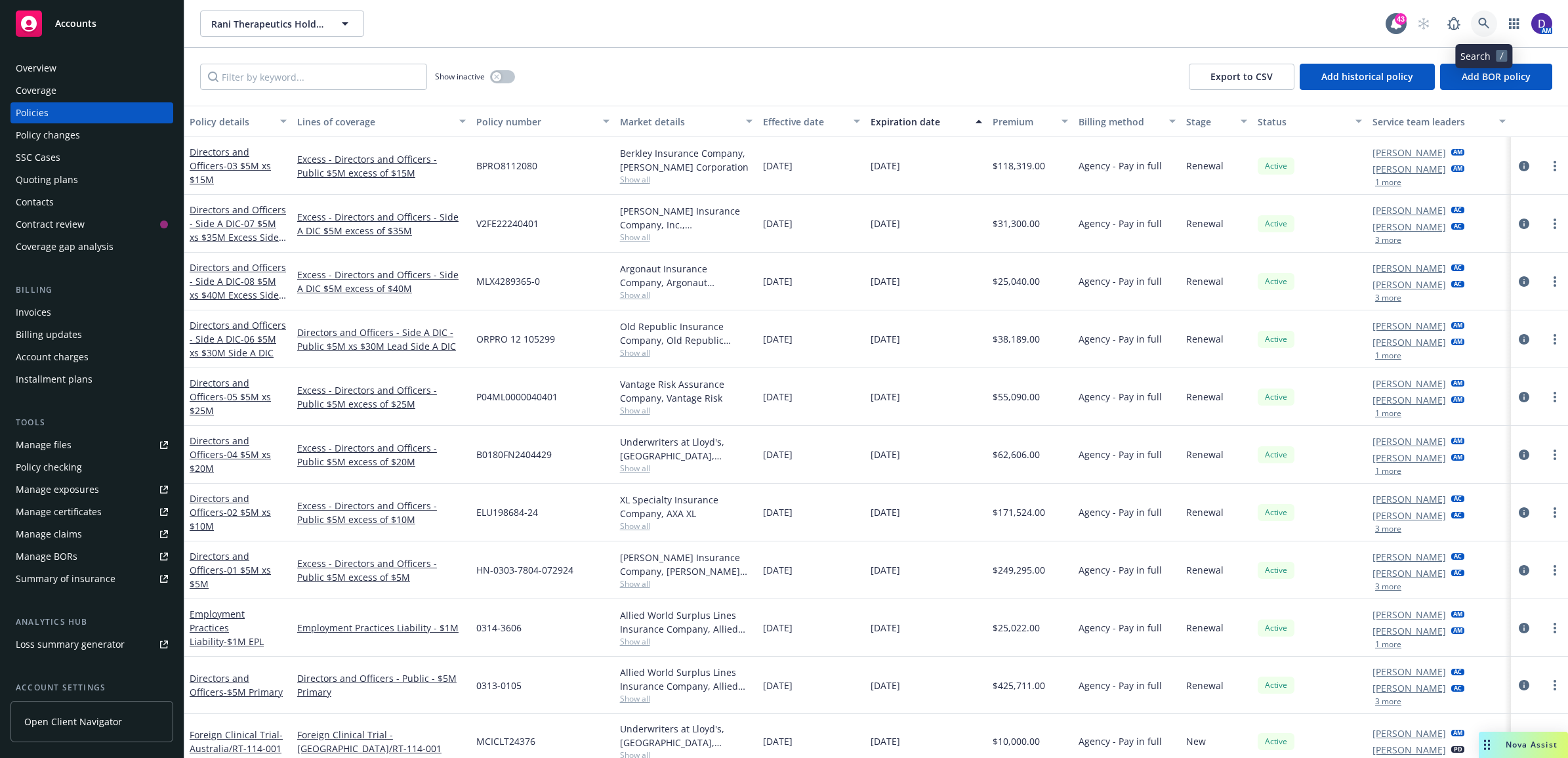
click at [1485, 21] on icon at bounding box center [1483, 23] width 12 height 12
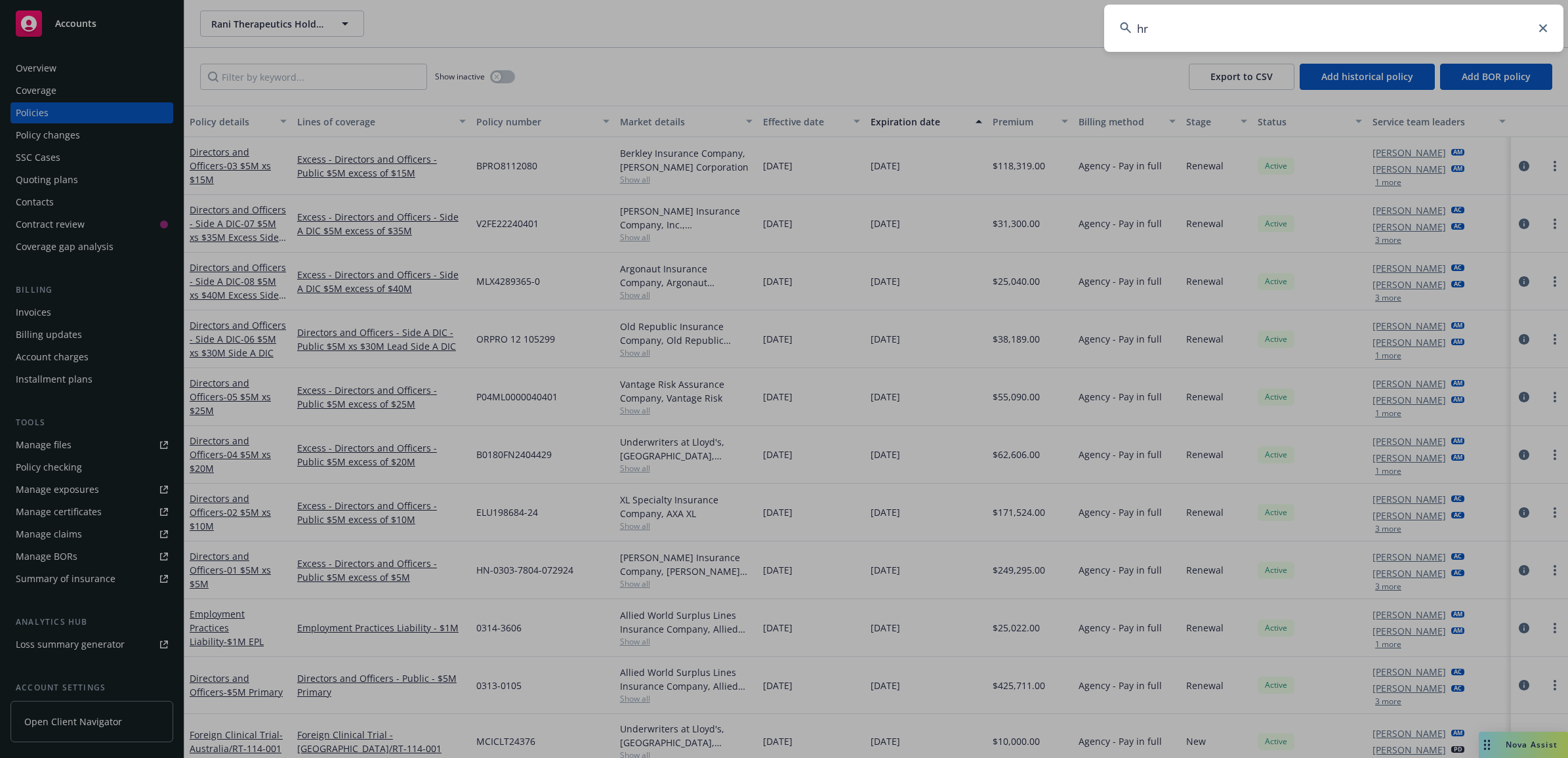
type input "h"
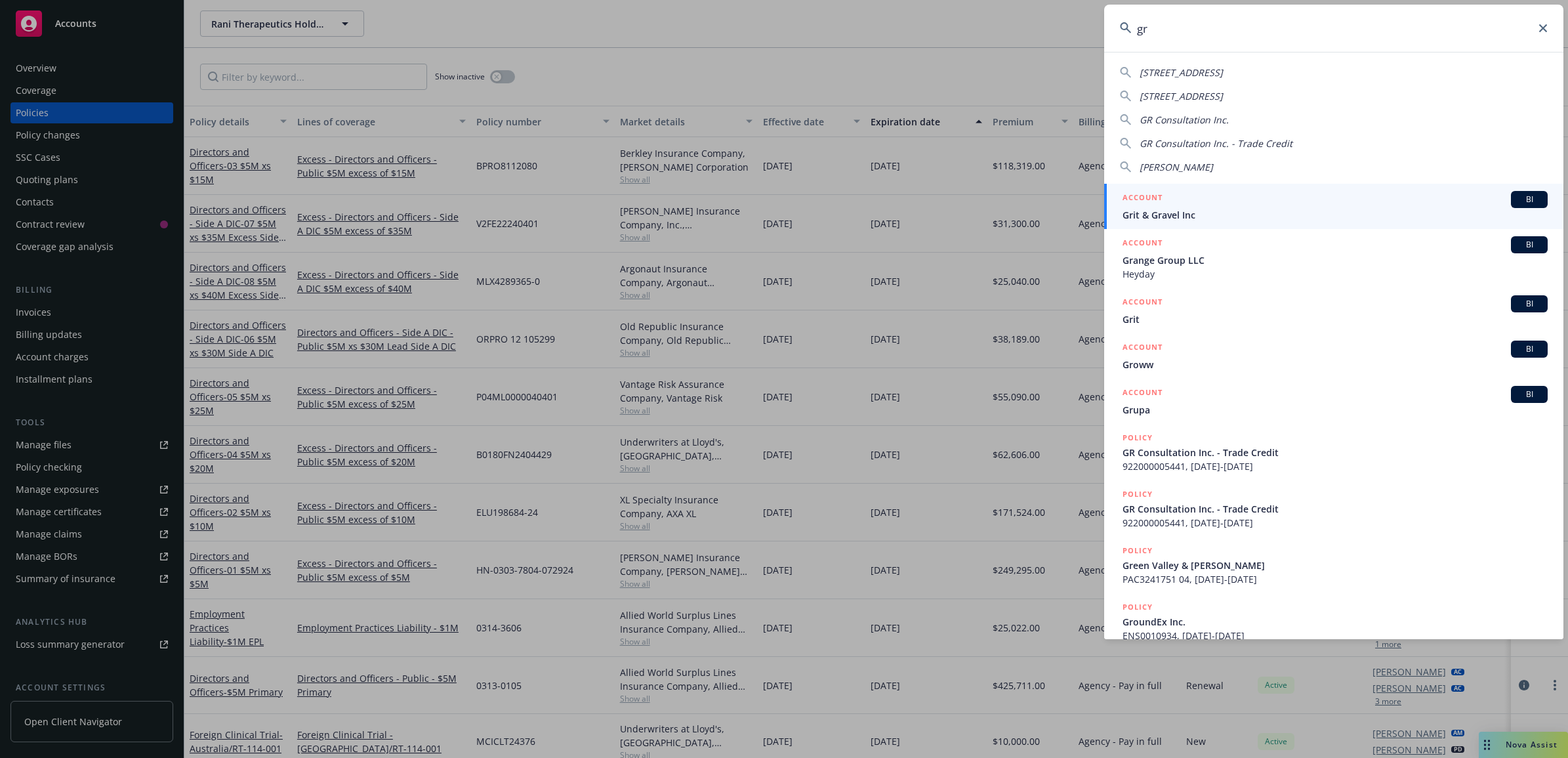
type input "gr"
click at [1540, 24] on icon at bounding box center [1543, 28] width 8 height 8
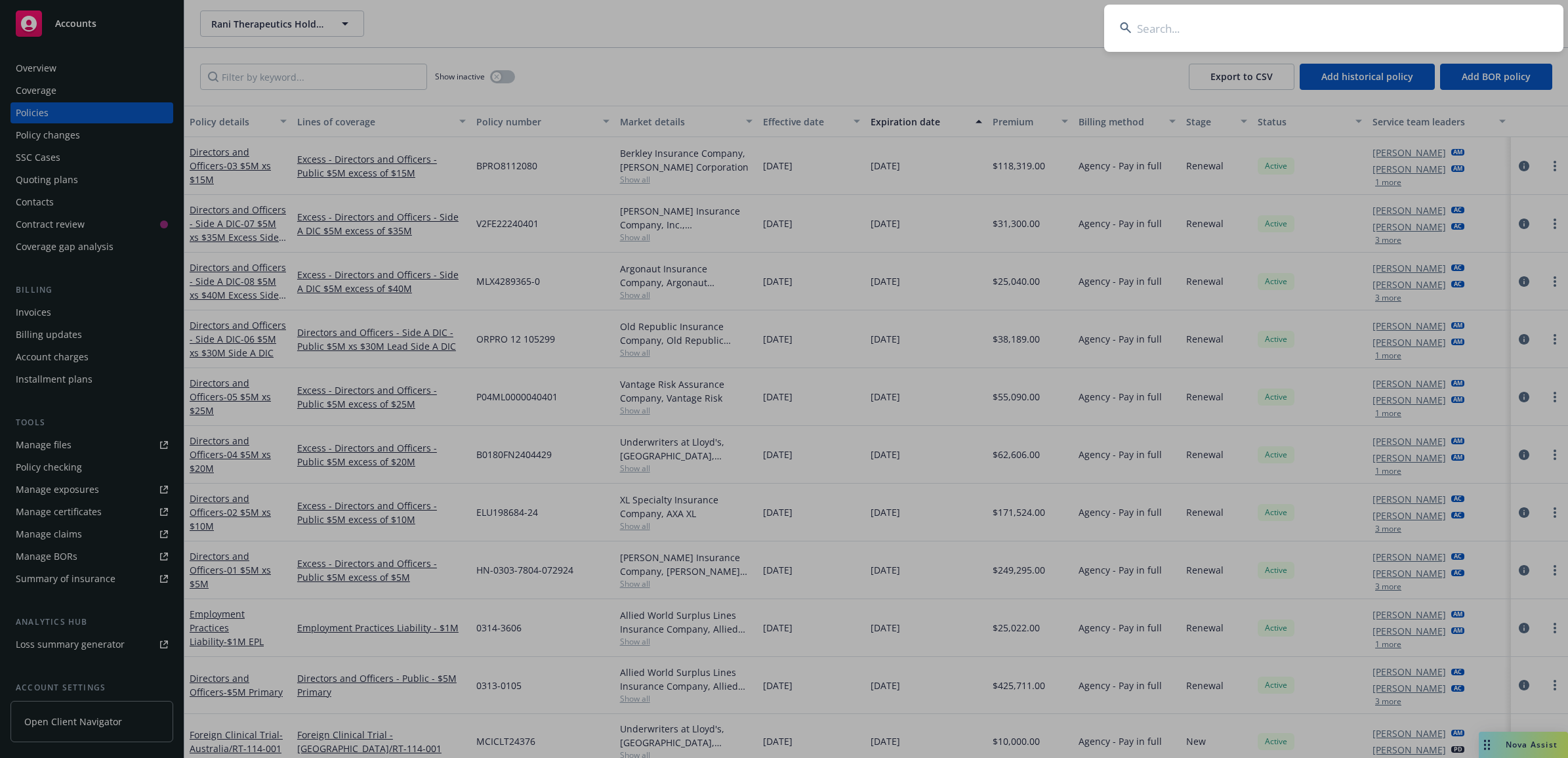
paste input "C-4LUP-038237-CYBER-2024"
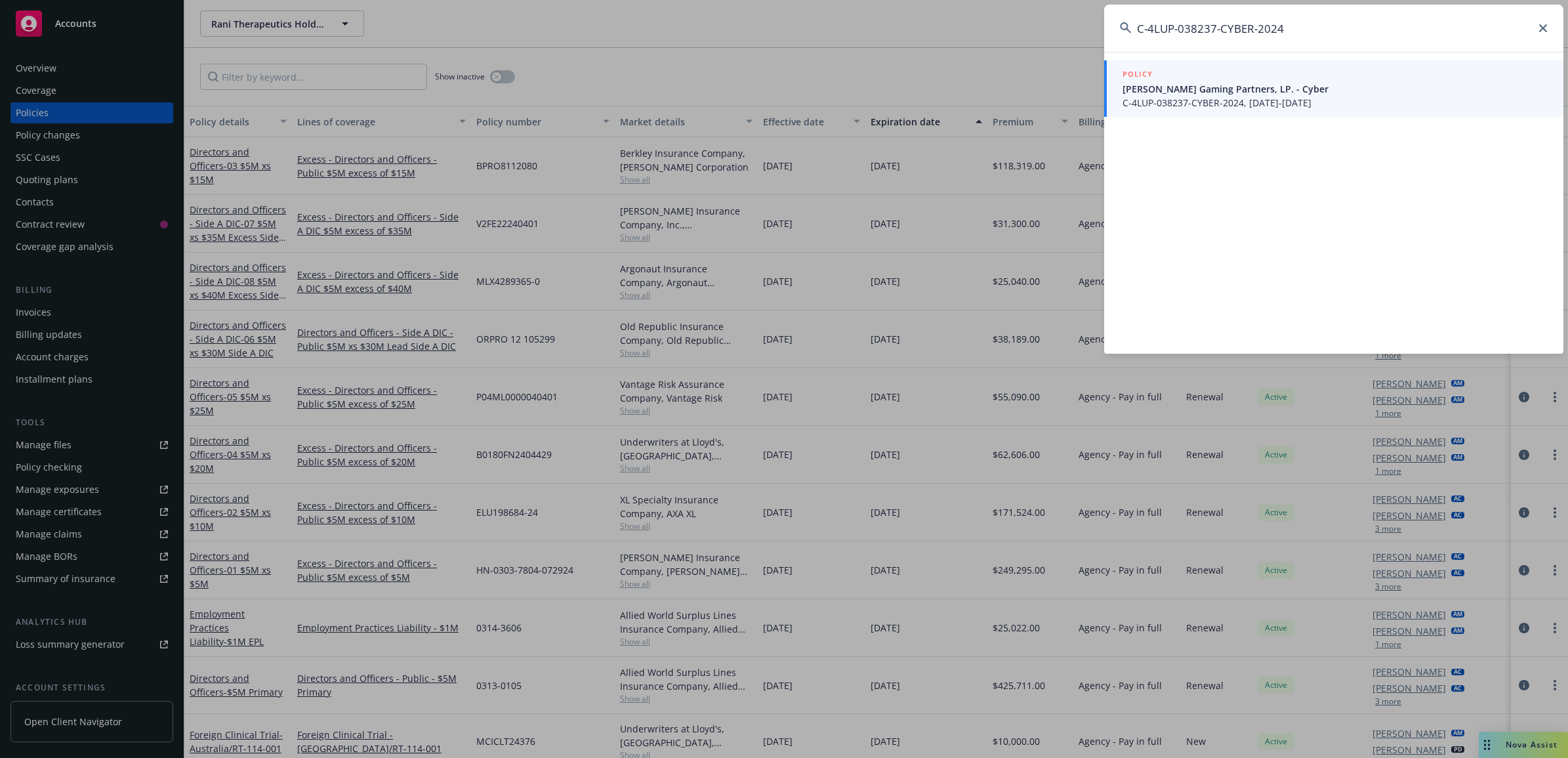
type input "C-4LUP-038237-CYBER-2024"
click at [1274, 88] on span "Griffin Gaming Partners, LP. - Cyber" at bounding box center [1334, 89] width 425 height 13
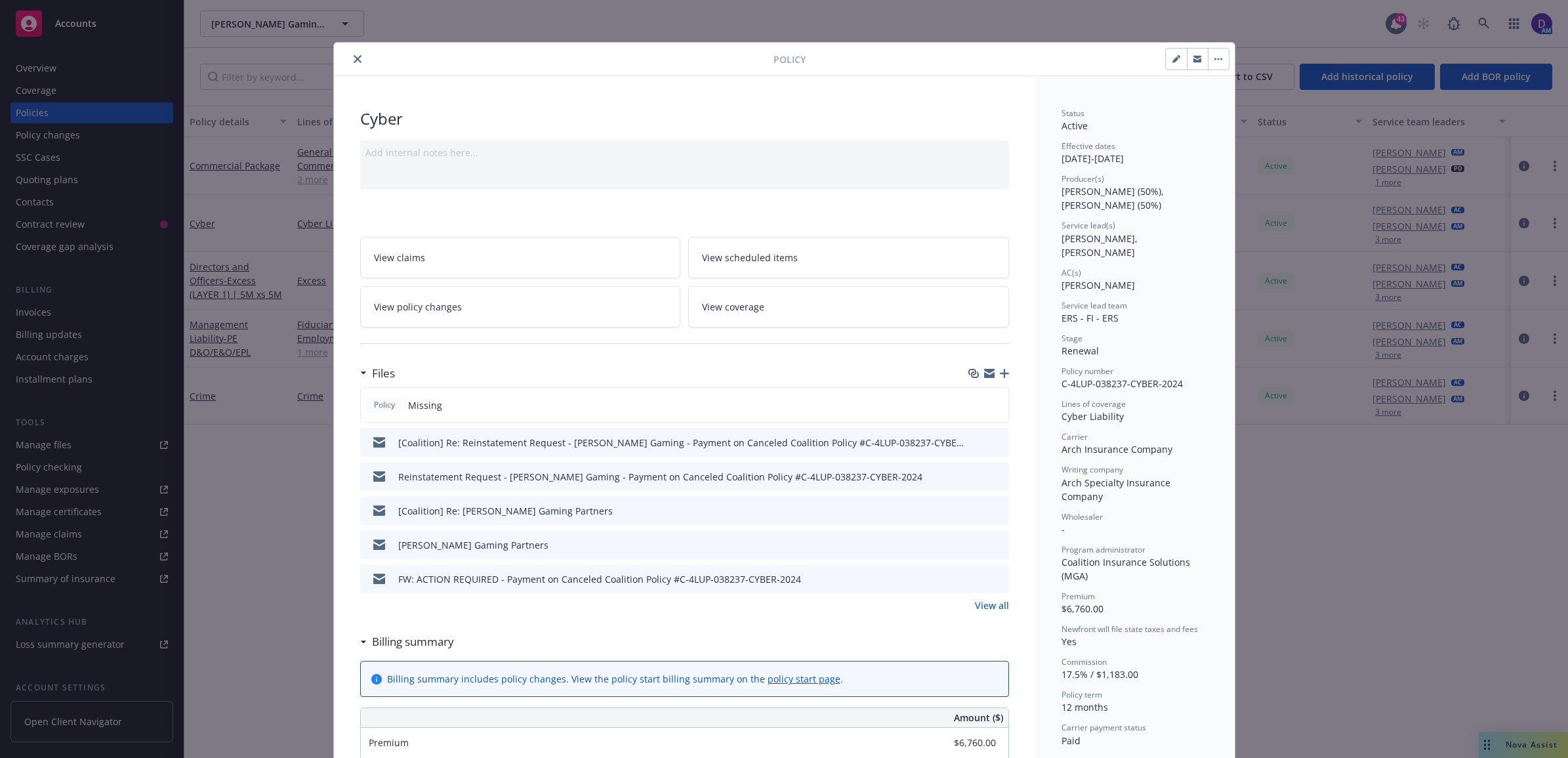
click at [978, 604] on link "View all" at bounding box center [991, 605] width 34 height 13
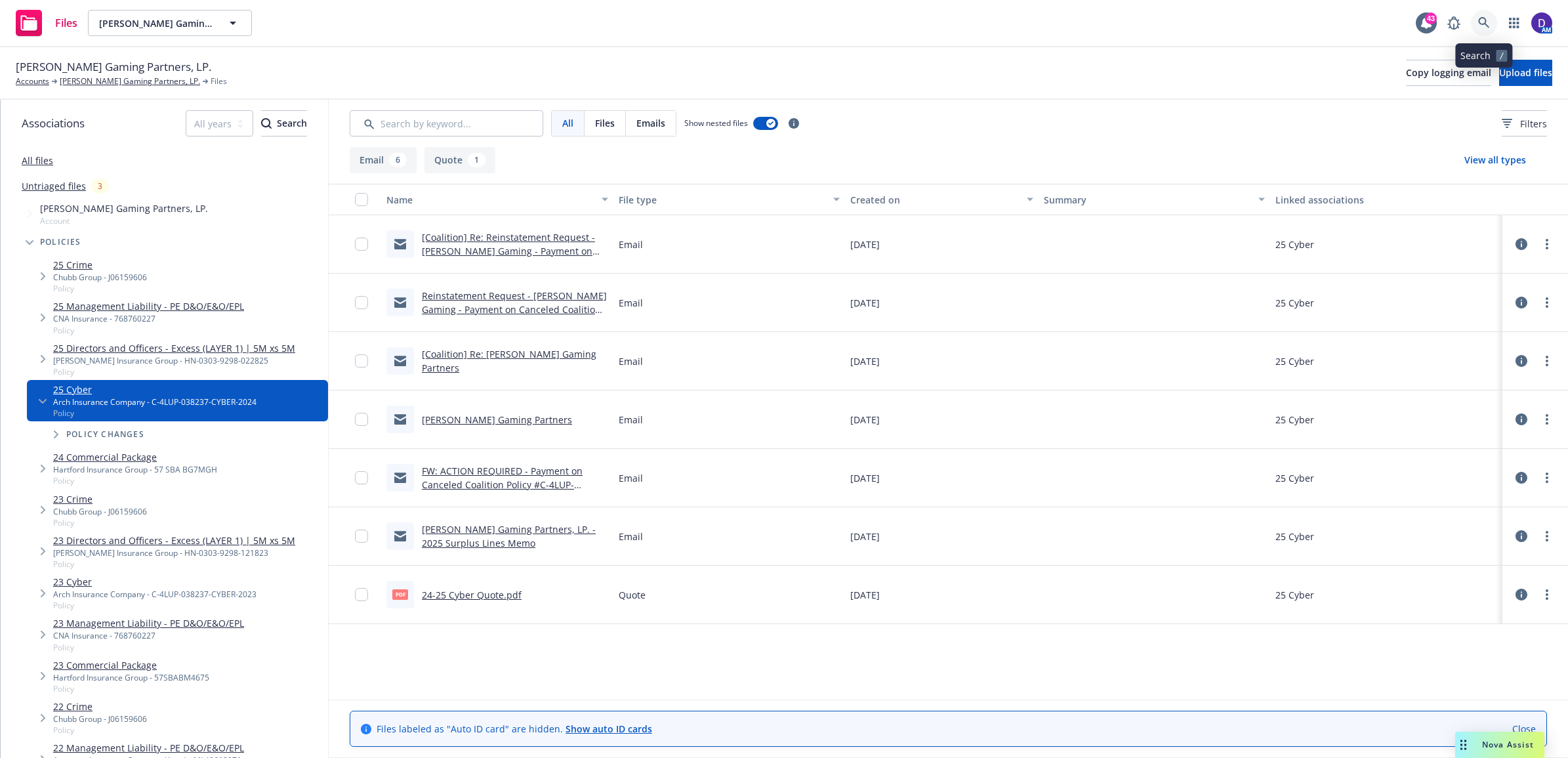
click at [1483, 18] on icon at bounding box center [1483, 23] width 12 height 12
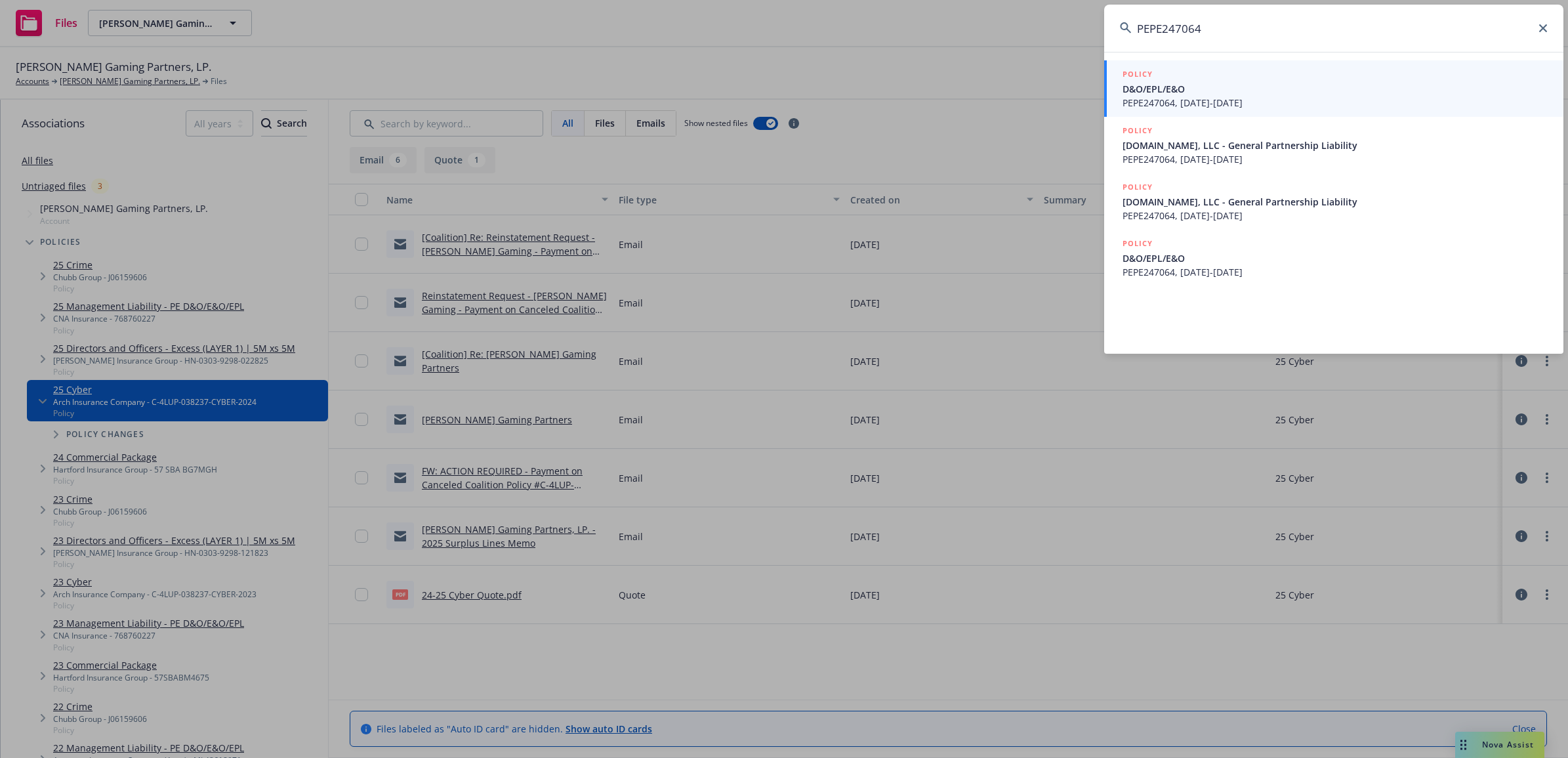
type input "PEPE247064"
click at [1234, 91] on span "D&O/EPL/E&O" at bounding box center [1334, 89] width 425 height 13
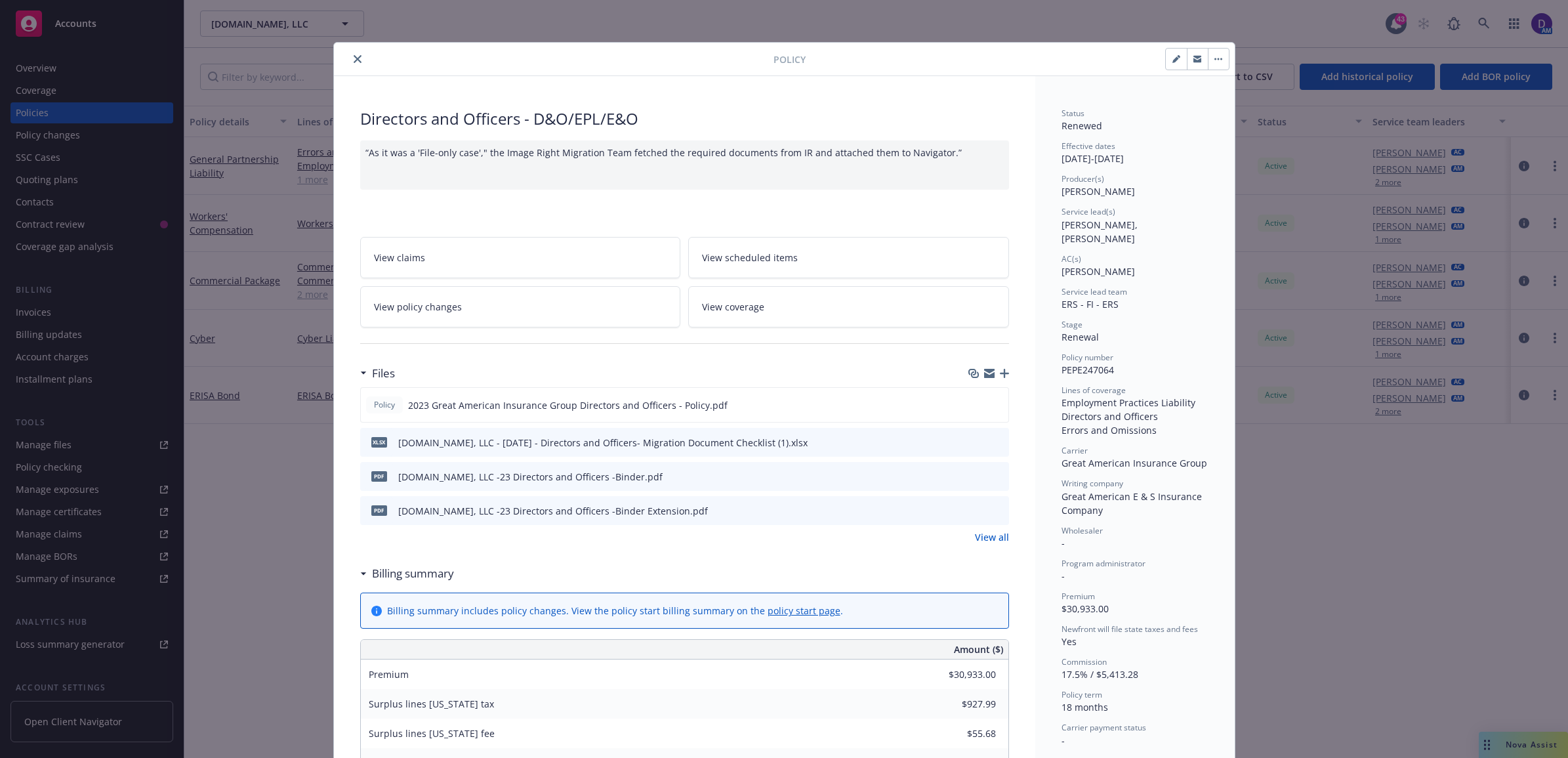
click at [353, 60] on icon "close" at bounding box center [357, 59] width 8 height 8
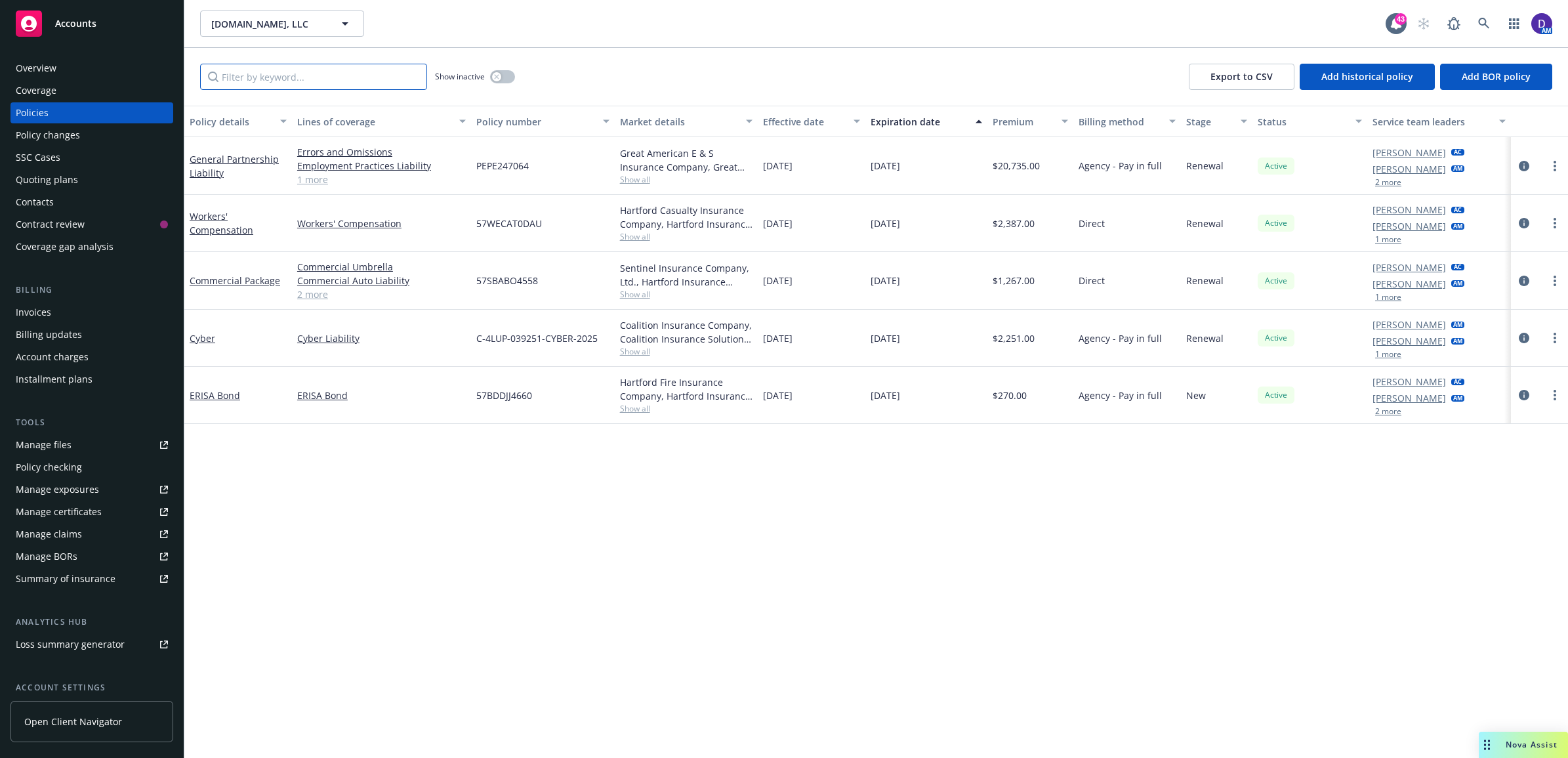
click at [332, 75] on input "Filter by keyword..." at bounding box center [314, 76] width 227 height 26
paste input "PEPE247064"
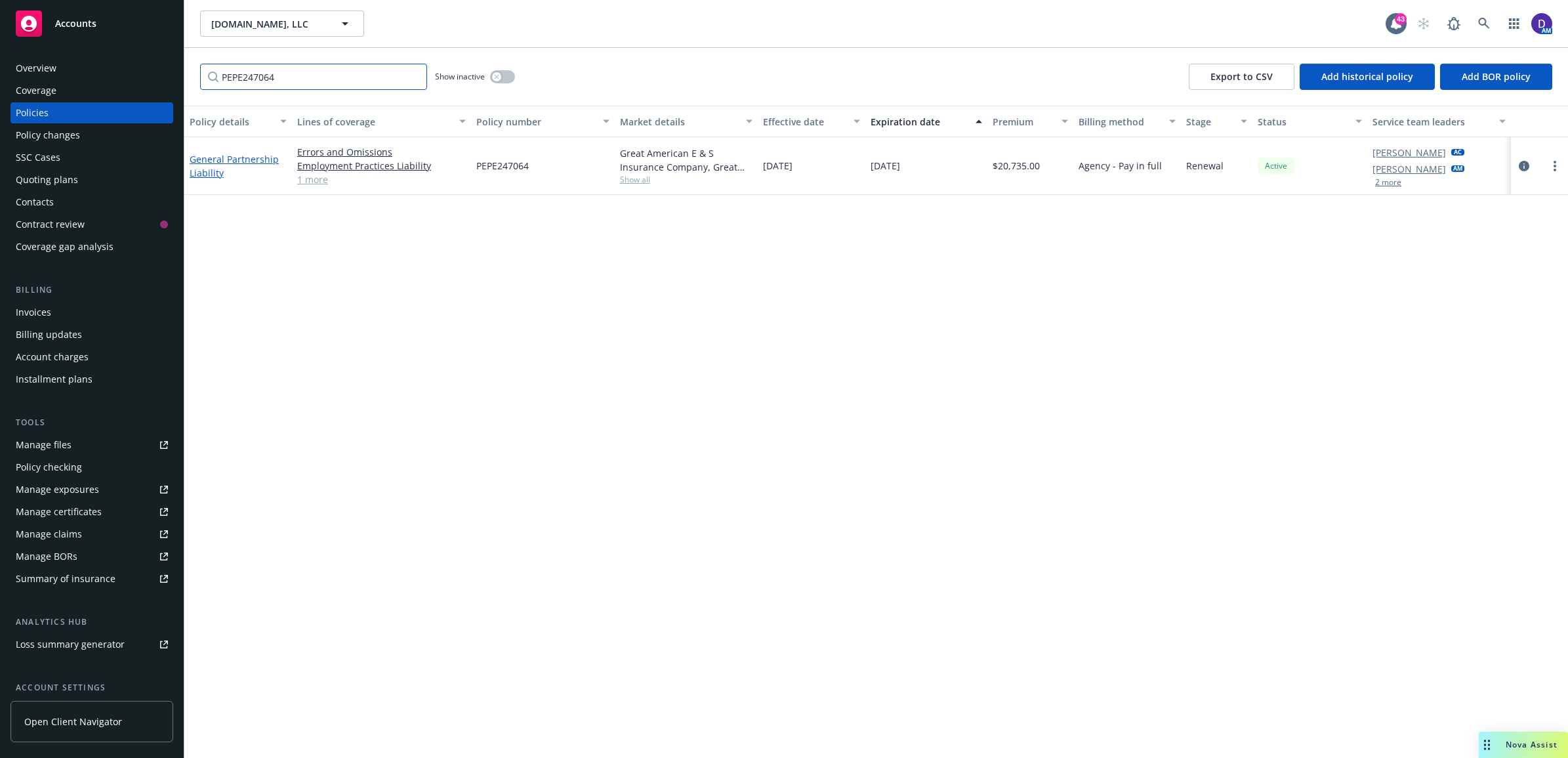
type input "PEPE247064"
click at [221, 153] on link "General Partnership Liability" at bounding box center [234, 166] width 90 height 26
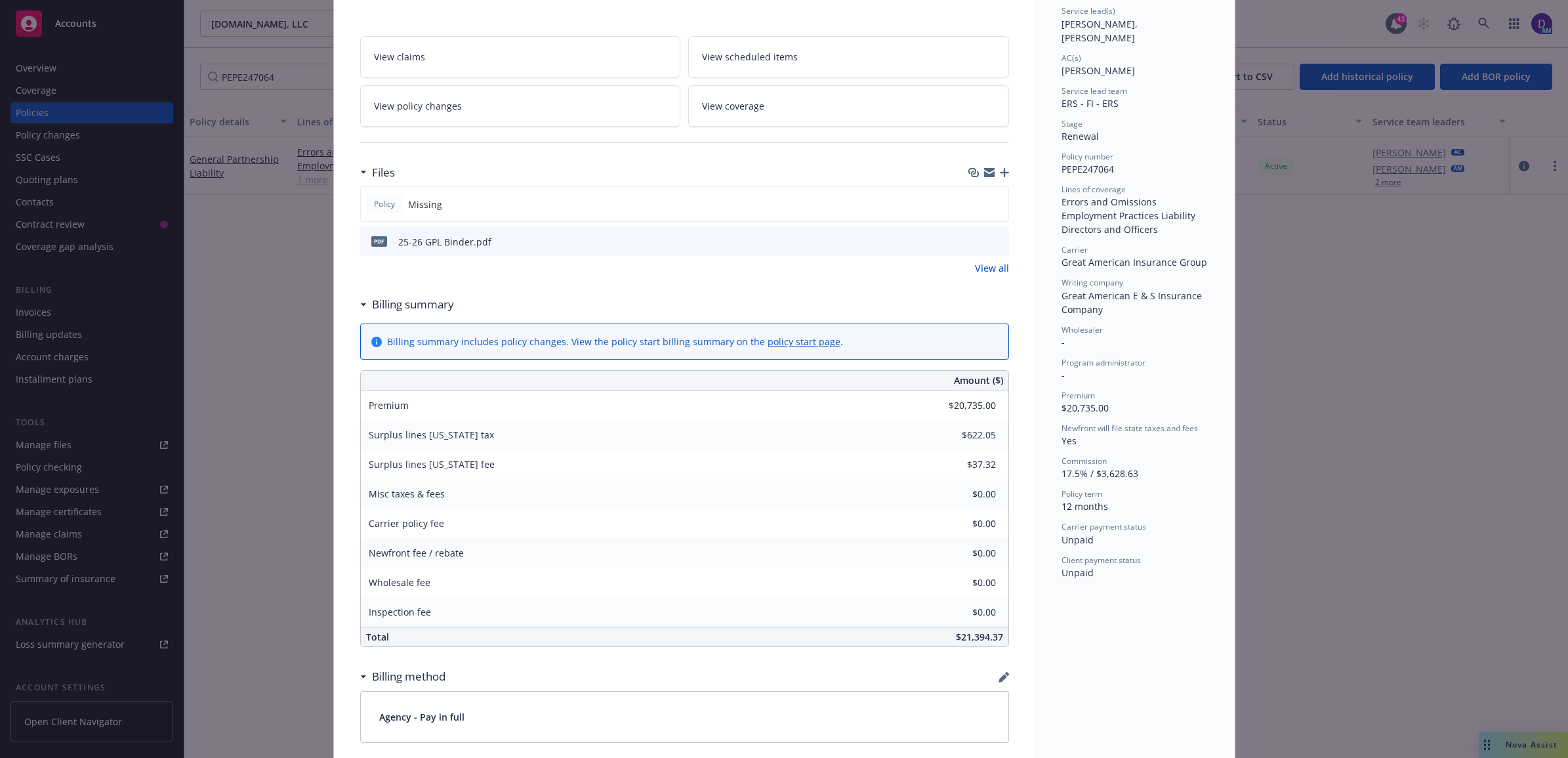
scroll to position [82, 0]
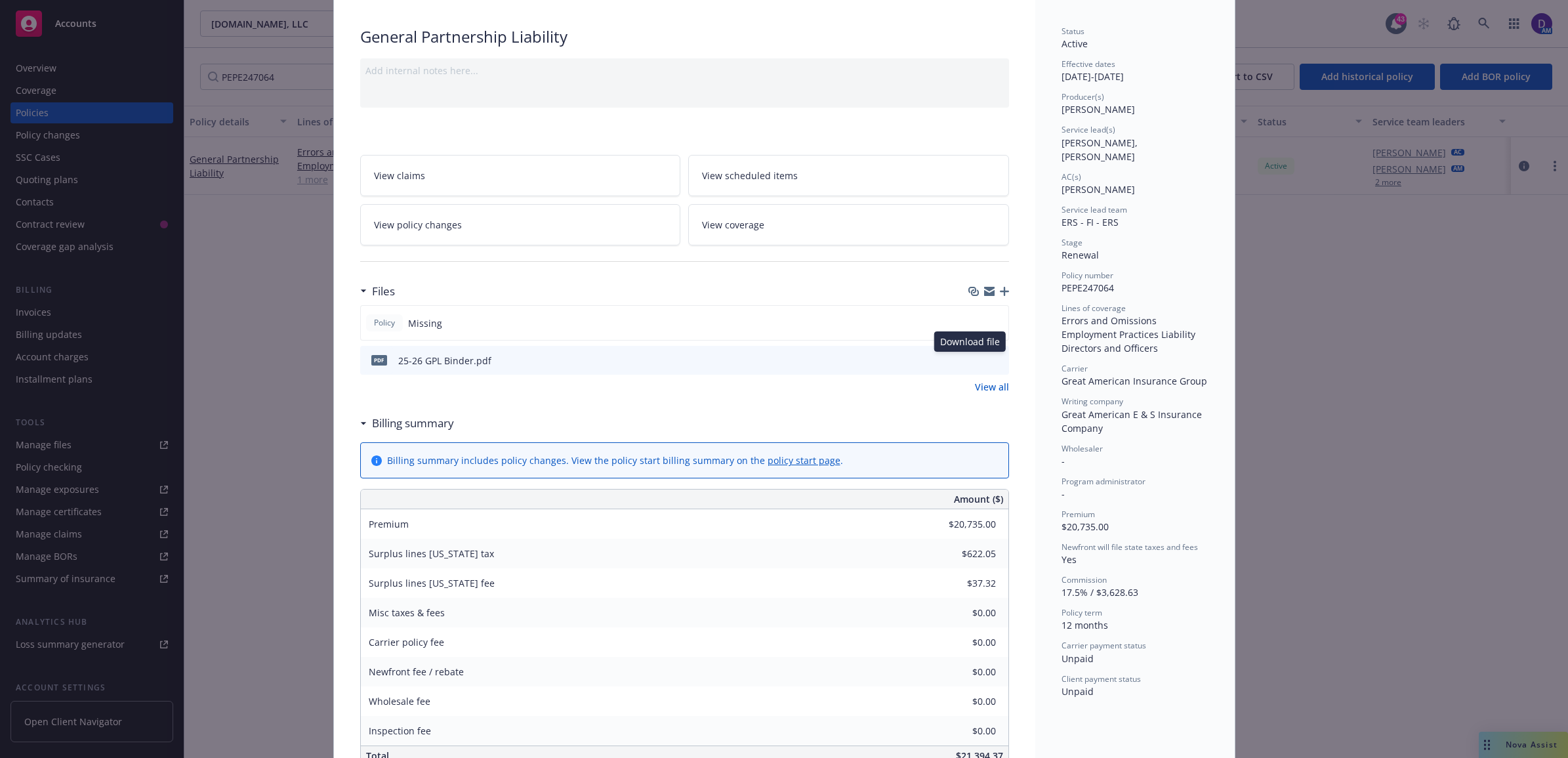
click at [970, 361] on icon "download file" at bounding box center [975, 359] width 11 height 11
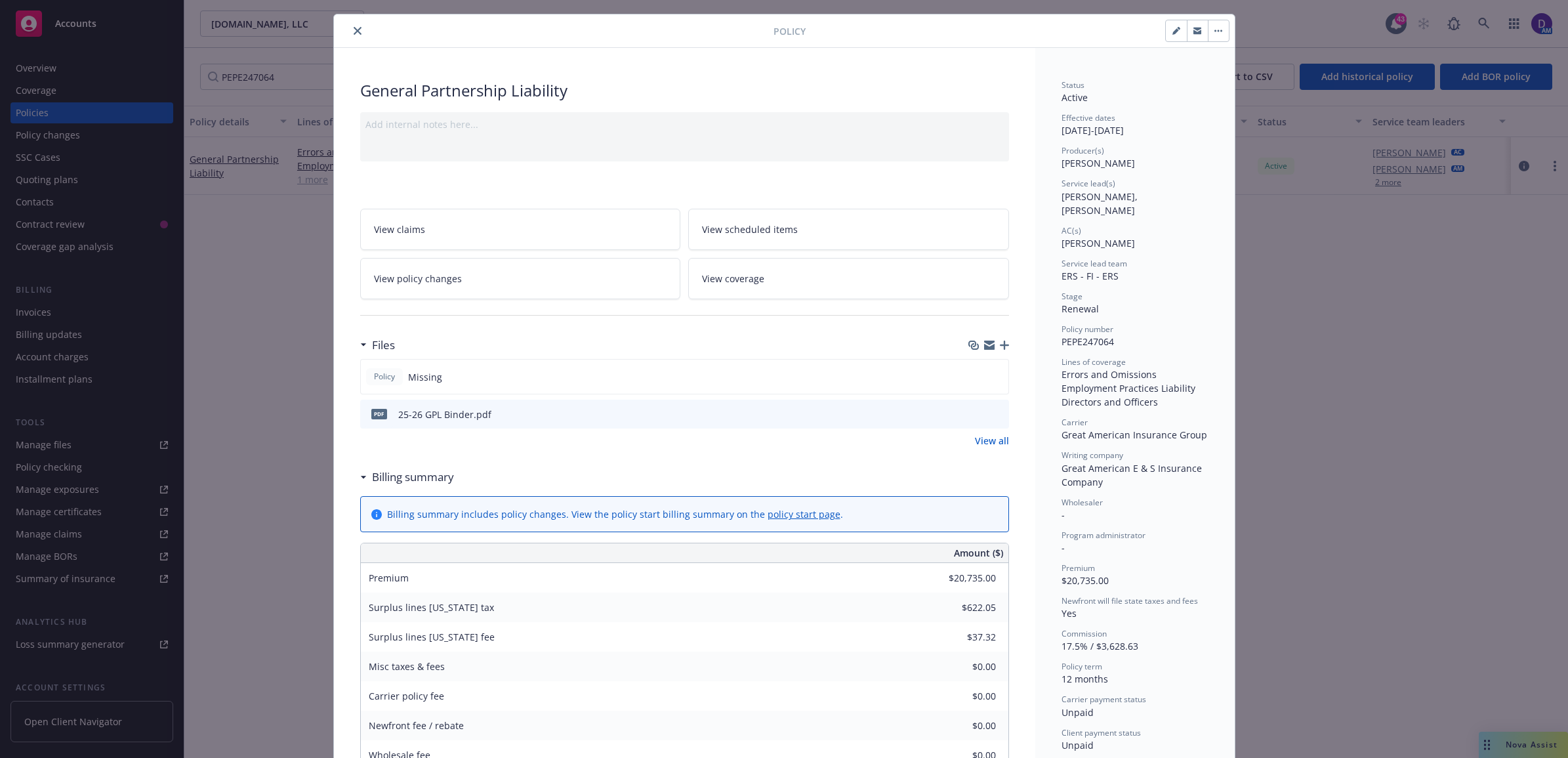
scroll to position [0, 0]
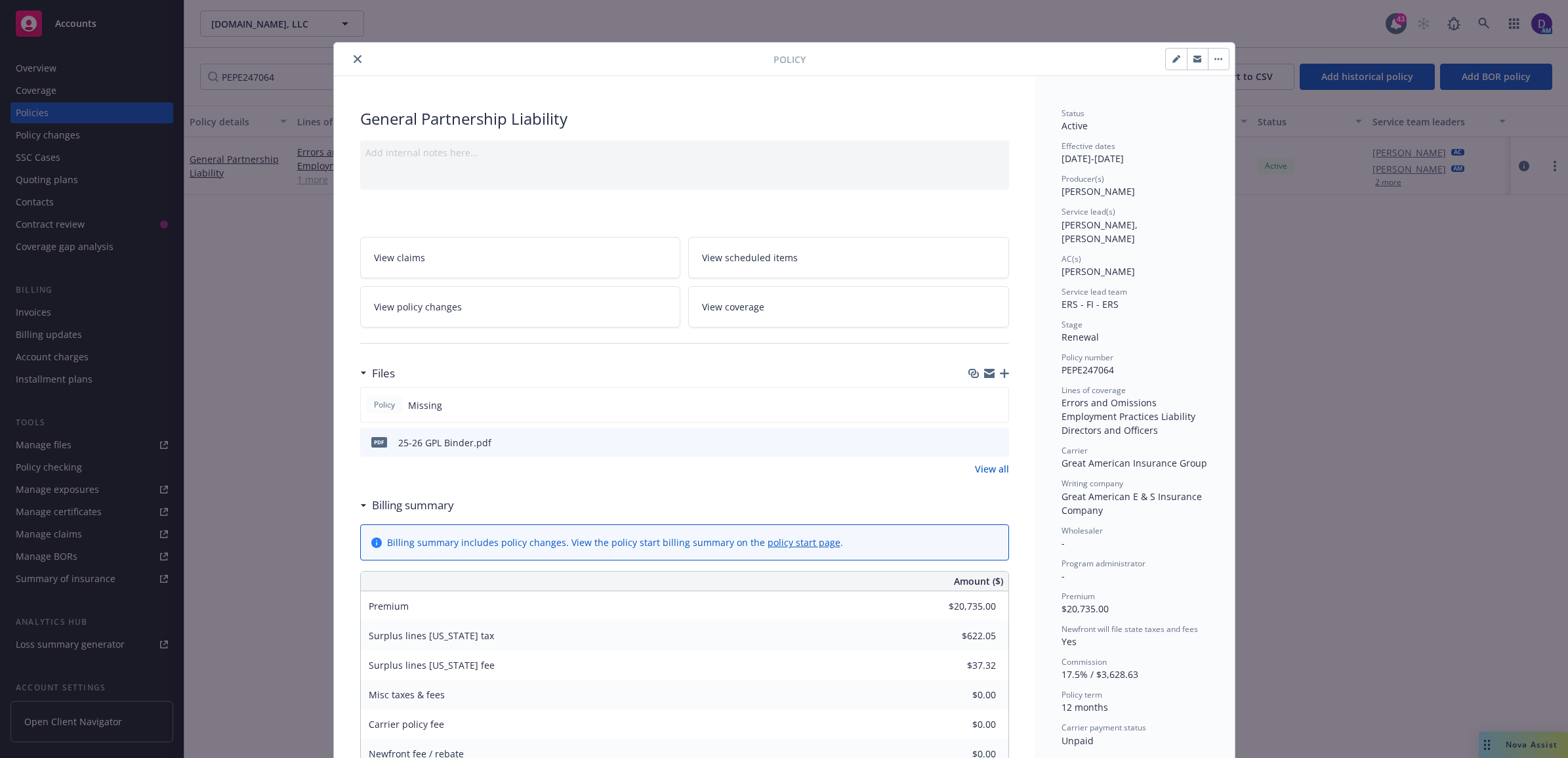
click at [353, 59] on icon "close" at bounding box center [357, 59] width 8 height 8
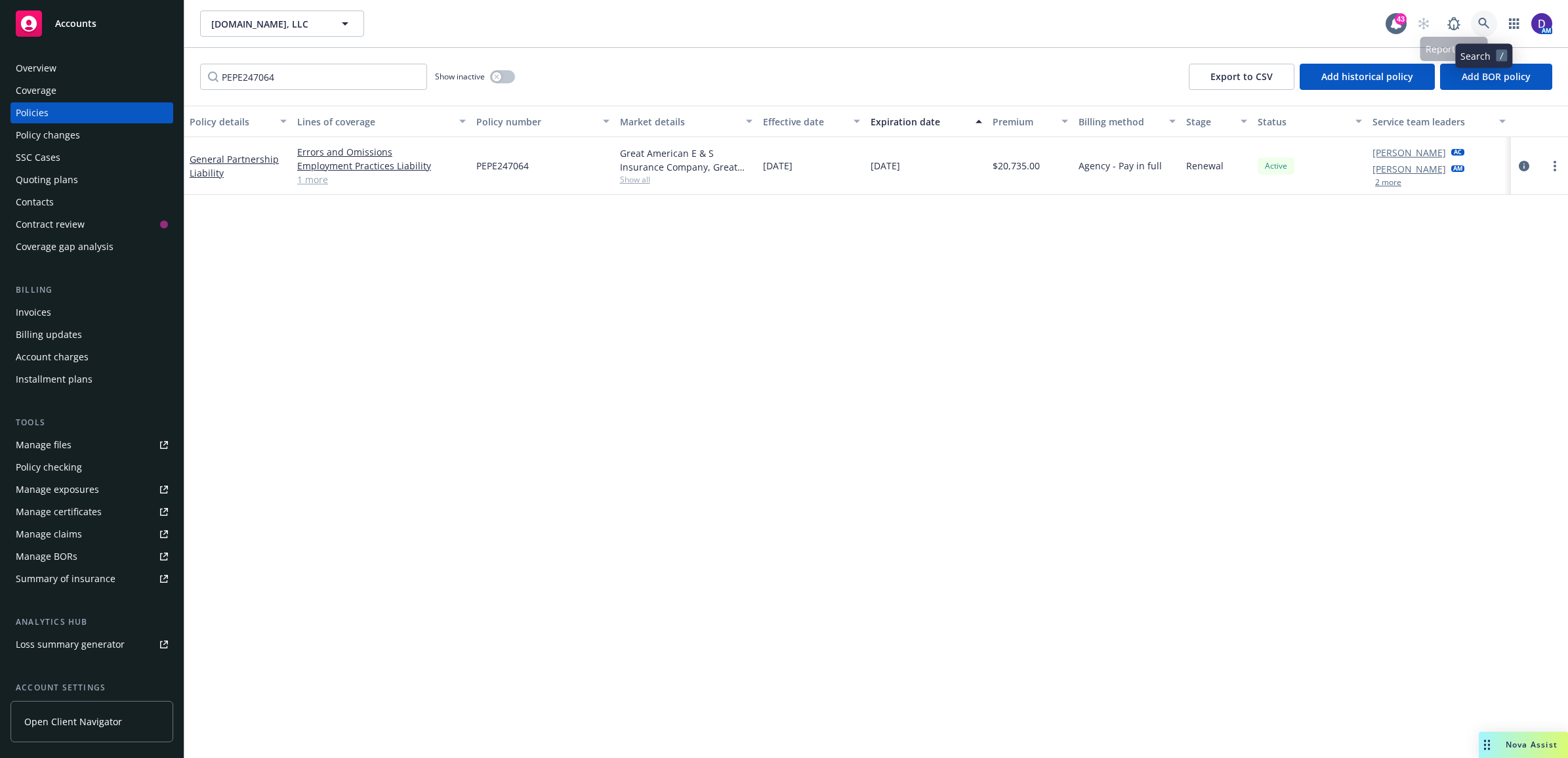
click at [1479, 13] on link at bounding box center [1483, 23] width 26 height 26
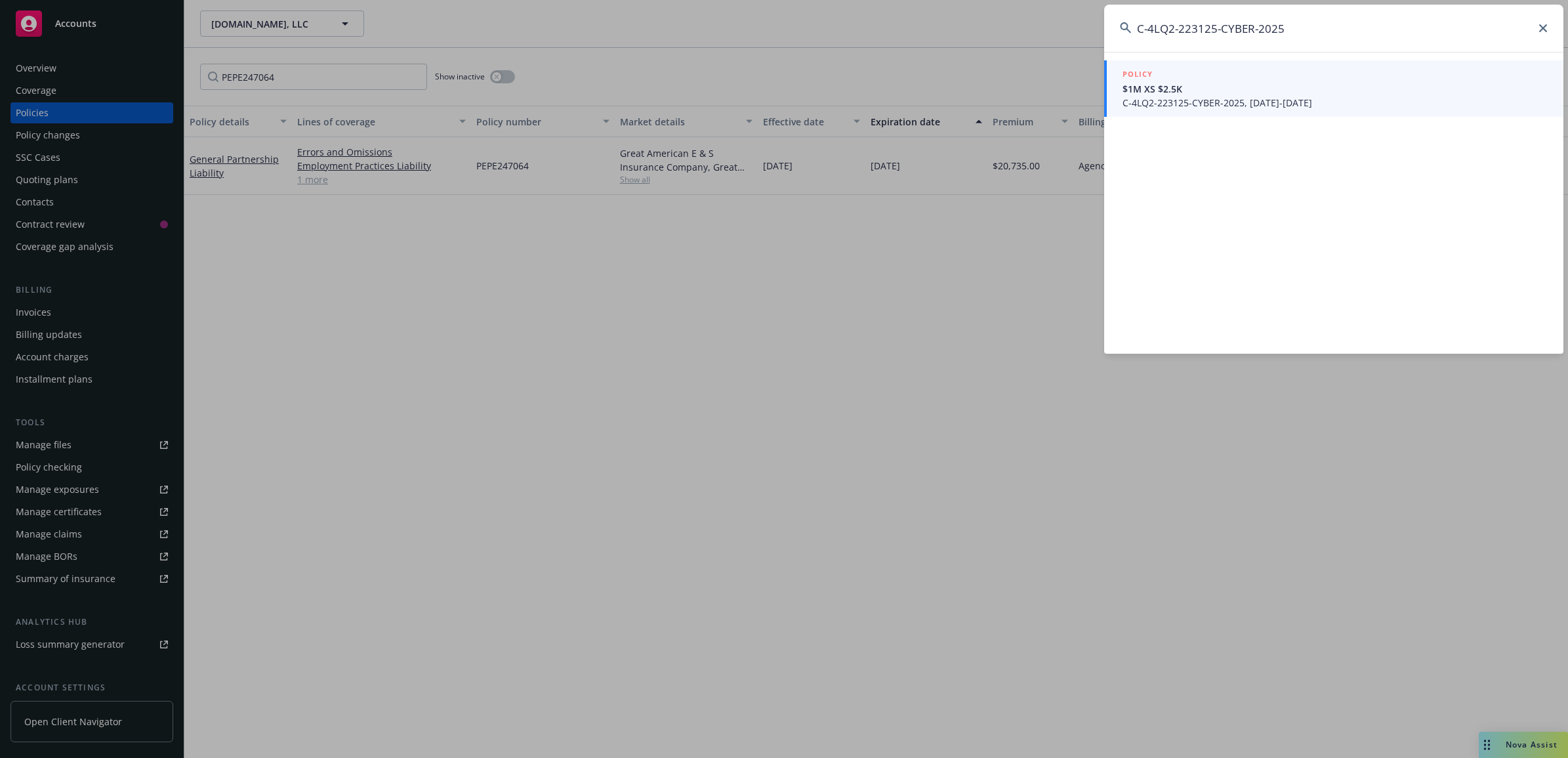
type input "C-4LQ2-223125-CYBER-2025"
click at [1237, 77] on div "POLICY" at bounding box center [1334, 74] width 425 height 14
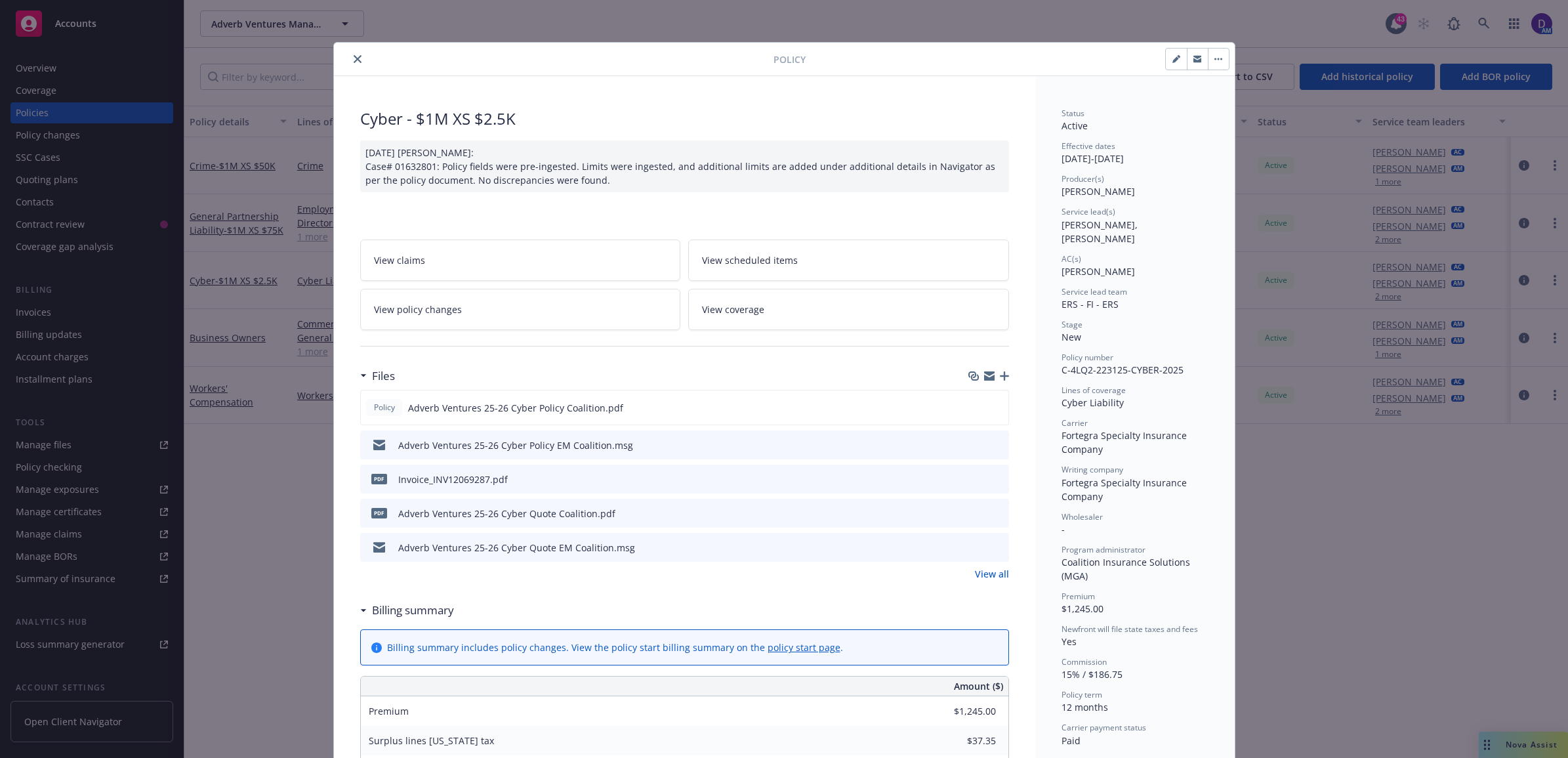
click at [994, 585] on div "Files Policy Adverb Ventures 25-26 Cyber Policy Coalition.pdf Adverb Ventures 2…" at bounding box center [684, 479] width 648 height 234
click at [994, 573] on link "View all" at bounding box center [991, 573] width 34 height 13
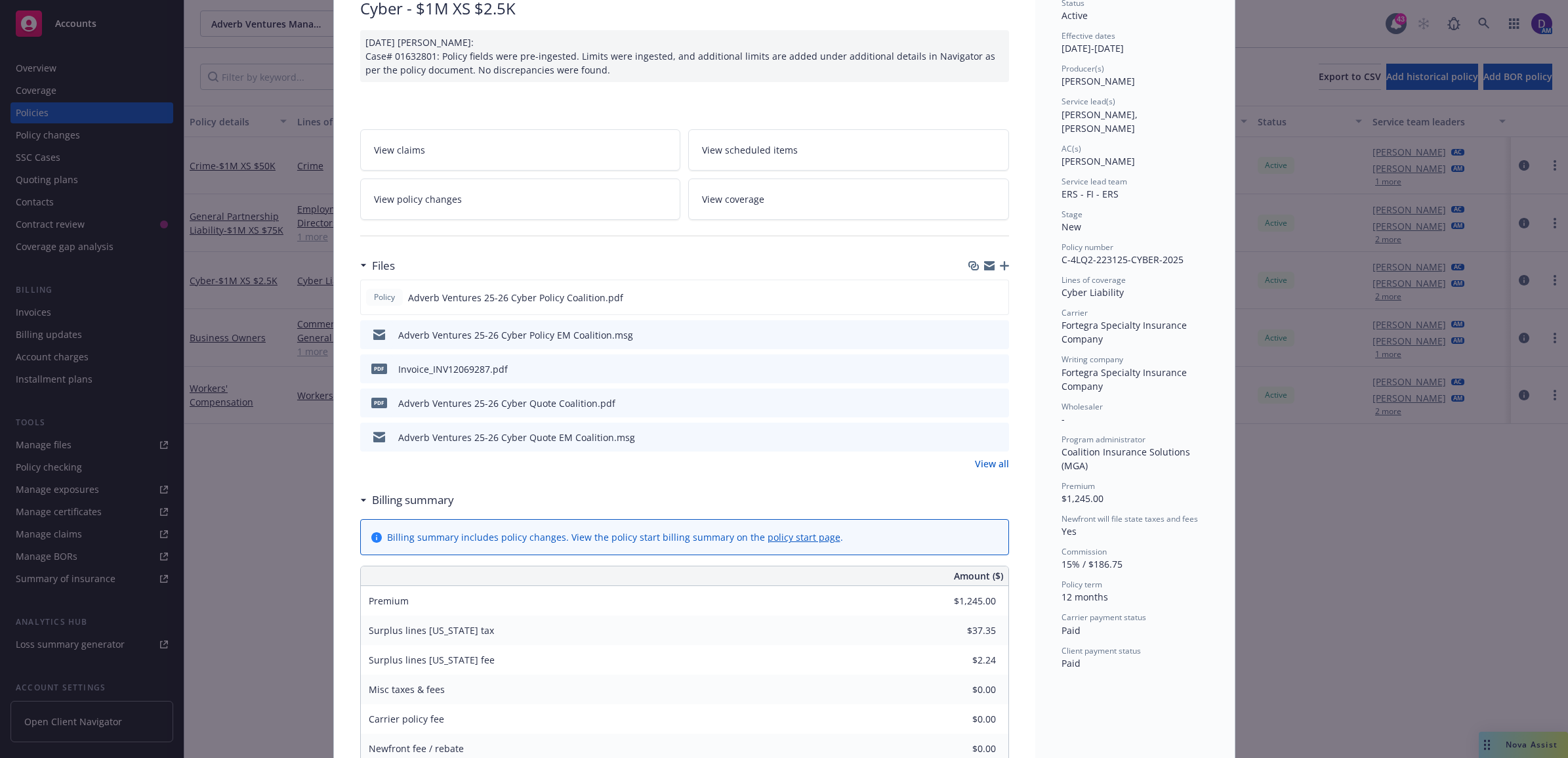
scroll to position [82, 0]
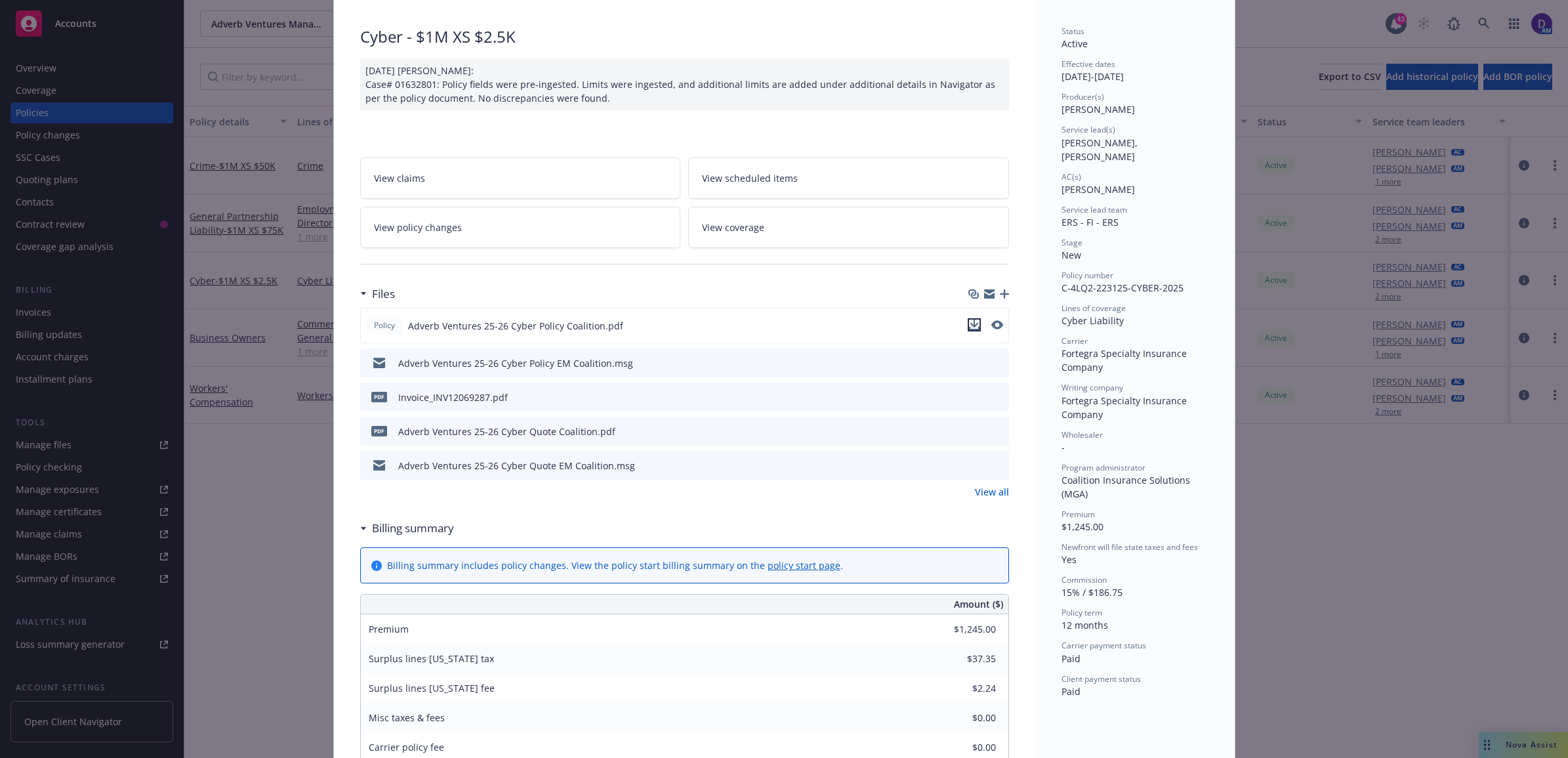
click at [969, 327] on icon "download file" at bounding box center [974, 325] width 11 height 11
